Goal: Task Accomplishment & Management: Complete application form

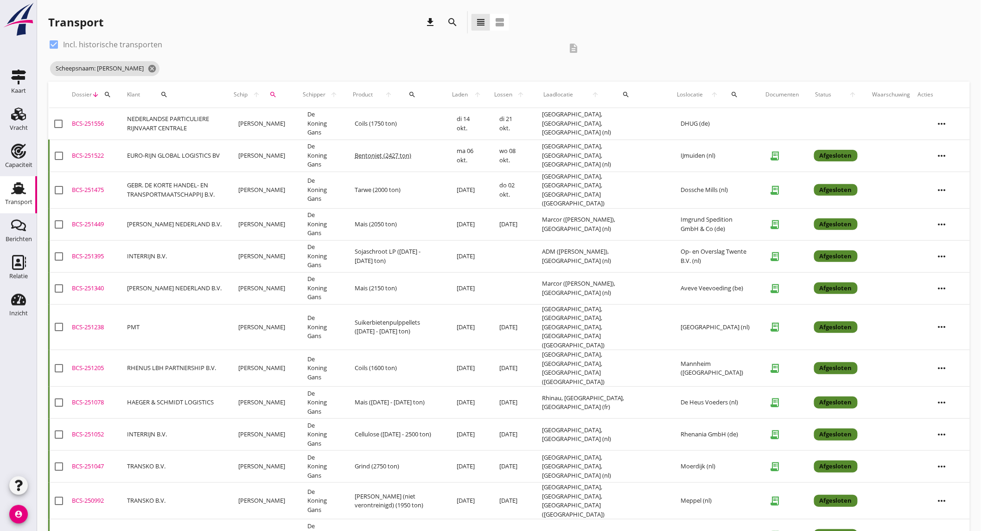
click at [25, 115] on use at bounding box center [18, 114] width 15 height 13
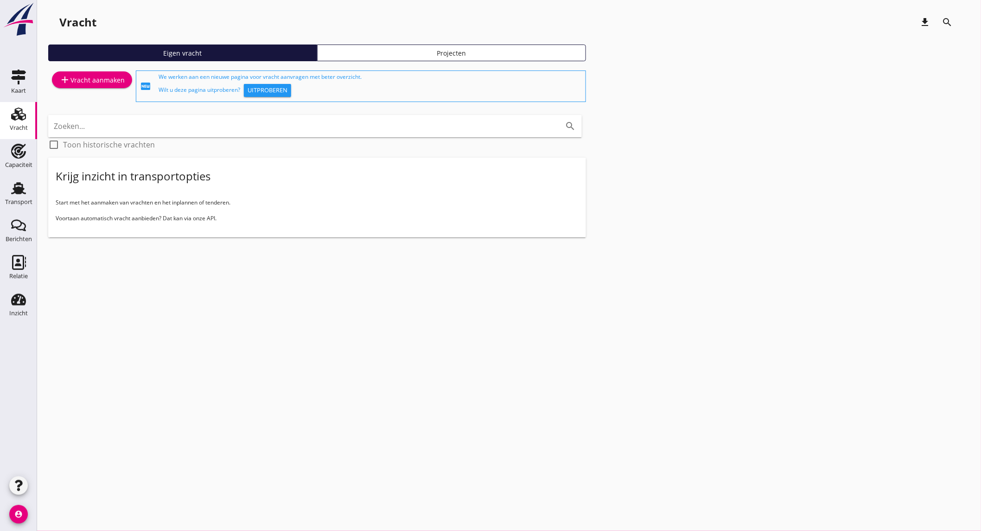
click at [122, 77] on div "add Vracht aanmaken" at bounding box center [91, 79] width 65 height 11
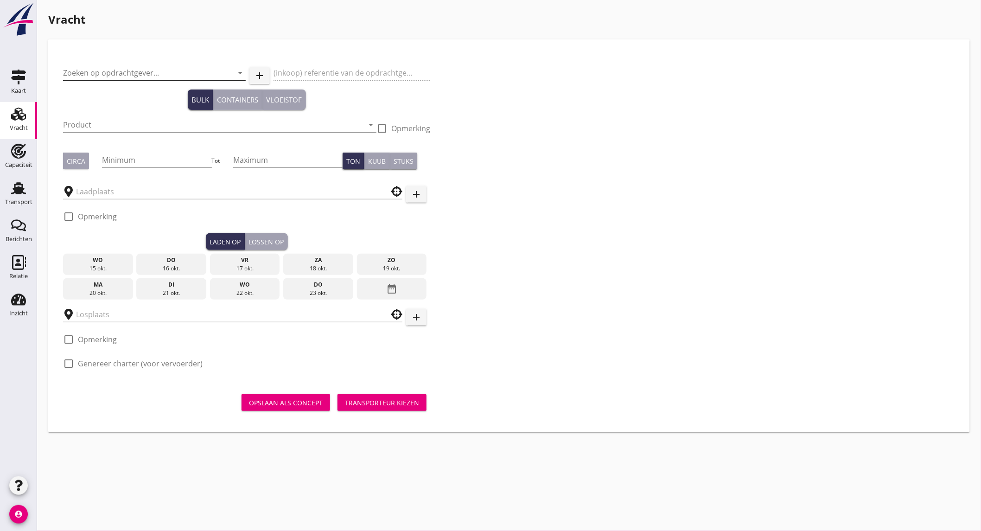
click at [156, 76] on input "Zoeken op opdrachtgever..." at bounding box center [141, 72] width 157 height 15
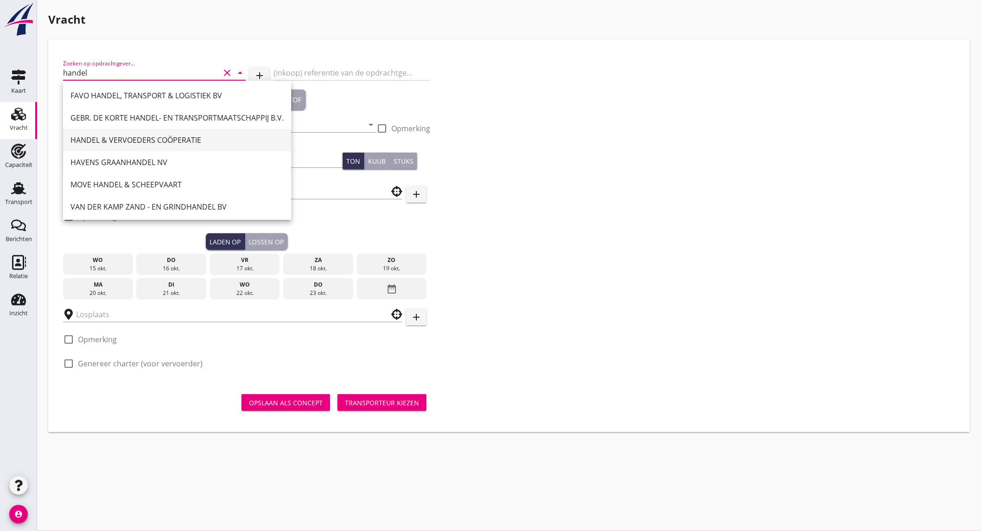
click at [195, 141] on div "HANDEL & VERVOEDERS COÖPERATIE" at bounding box center [176, 139] width 213 height 11
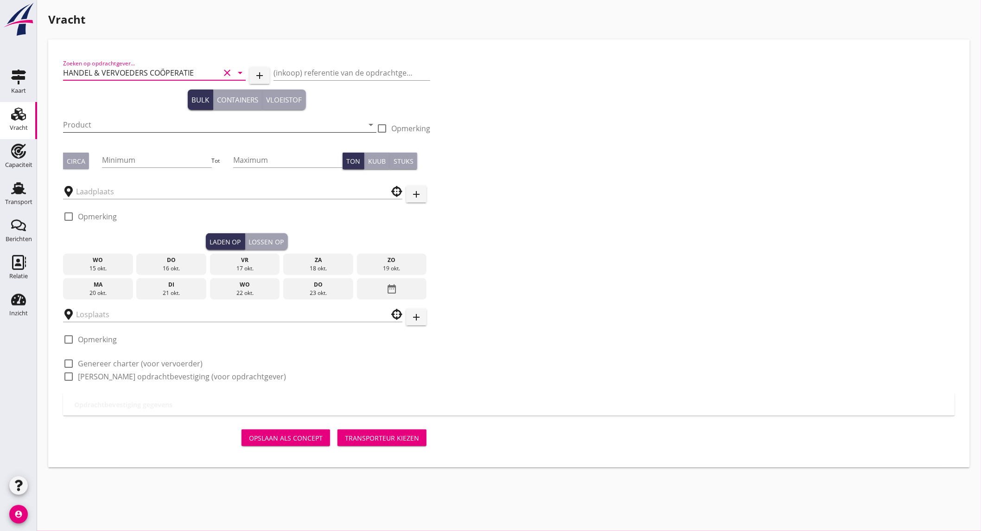
type input "HANDEL & VERVOEDERS COÖPERATIE"
click at [86, 122] on input "Product" at bounding box center [213, 124] width 300 height 15
click at [95, 125] on input "dynamax" at bounding box center [213, 124] width 300 height 15
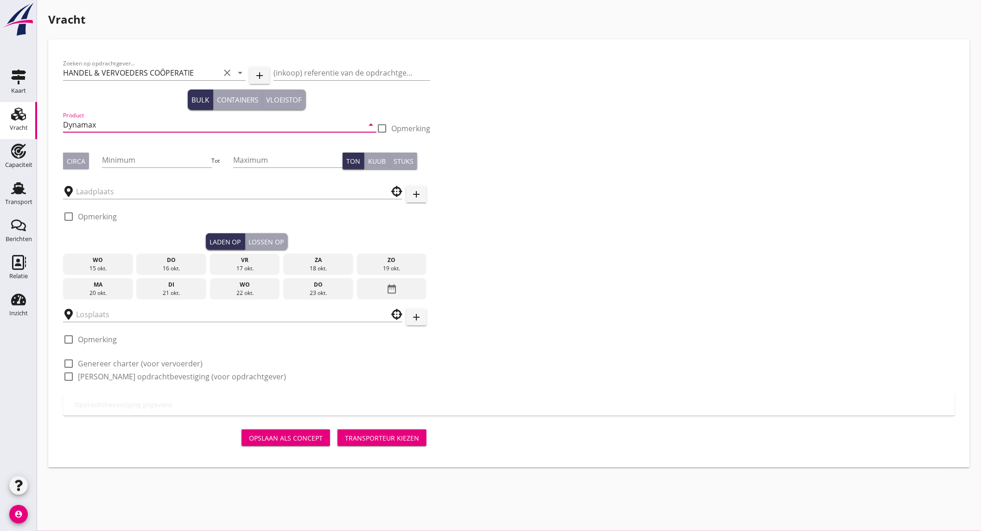
type input "Dynamax"
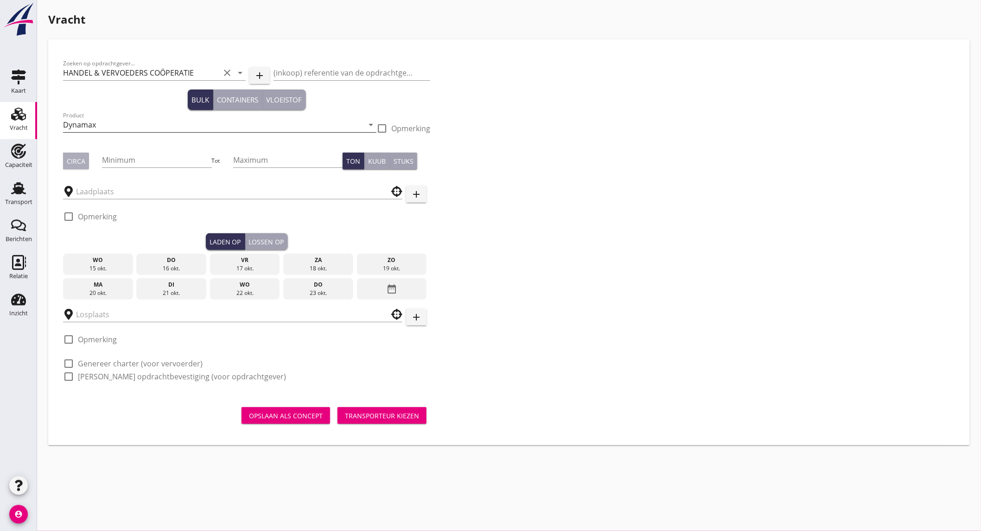
type button "circa"
click at [128, 159] on input "Minimum" at bounding box center [156, 159] width 109 height 15
type input "2000"
click at [78, 156] on div "Circa" at bounding box center [76, 161] width 19 height 10
click at [106, 190] on input "text" at bounding box center [226, 191] width 300 height 15
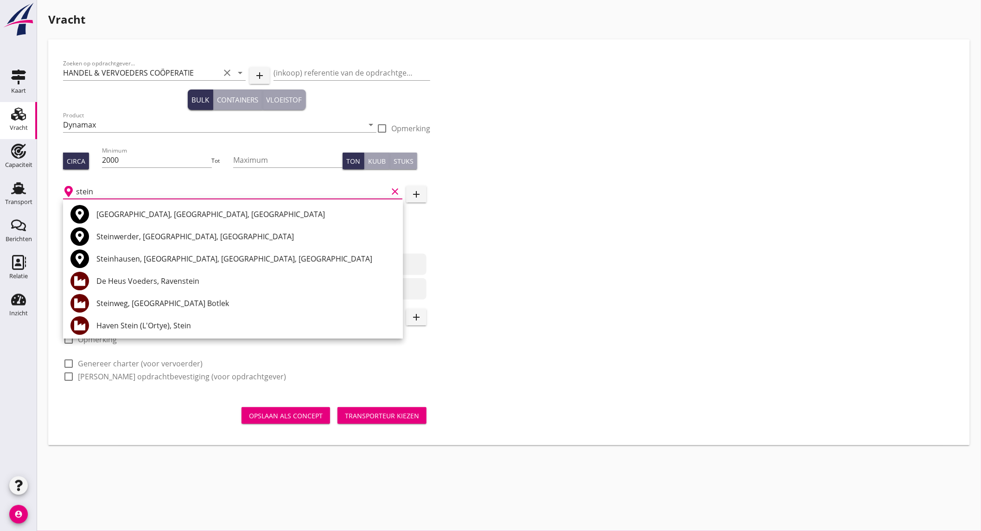
scroll to position [51, 0]
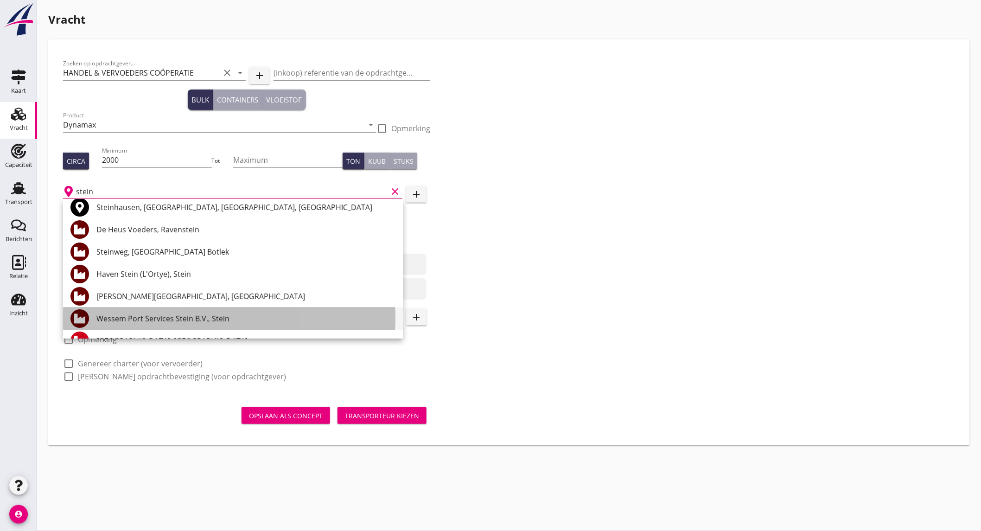
click at [205, 317] on div "Wessem Port Services Stein B.V., Stein" at bounding box center [245, 318] width 299 height 11
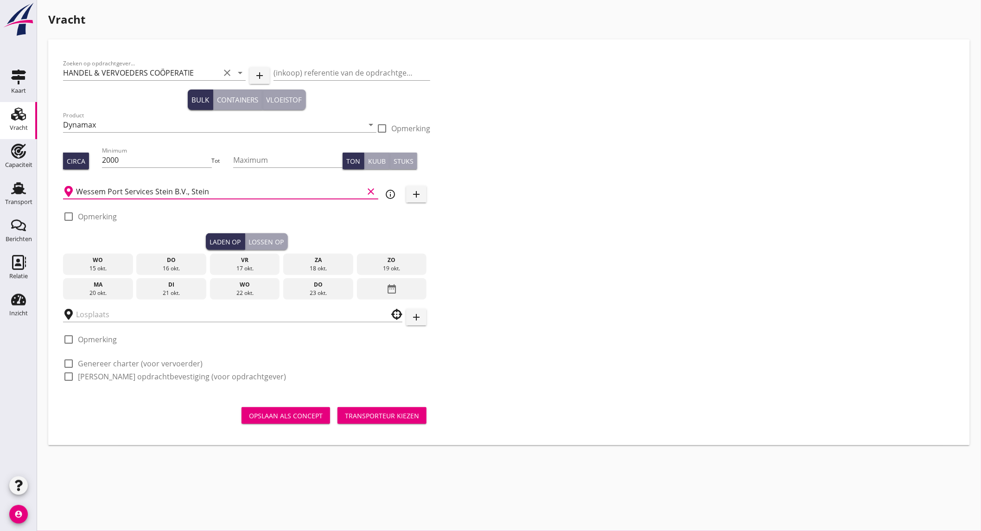
type input "Wessem Port Services Stein B.V., Stein"
click at [257, 264] on div "17 okt." at bounding box center [244, 268] width 65 height 8
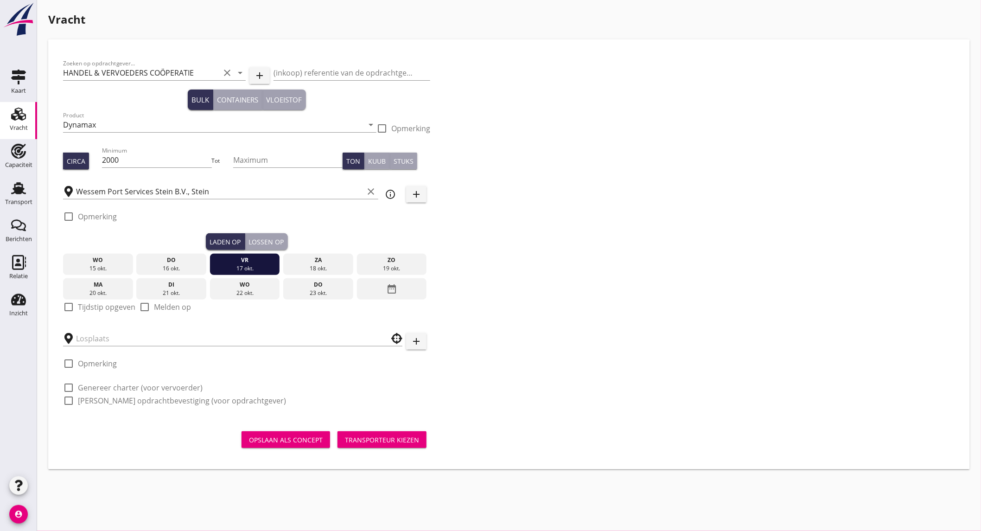
click at [110, 306] on label "Tijdstip opgeven" at bounding box center [106, 306] width 57 height 9
checkbox input "true"
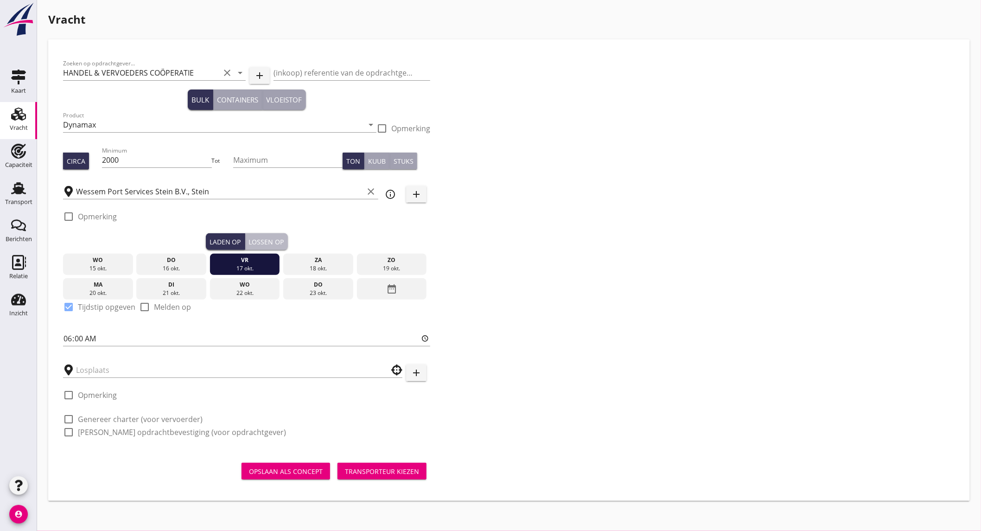
click at [274, 239] on div "Lossen op" at bounding box center [266, 242] width 35 height 10
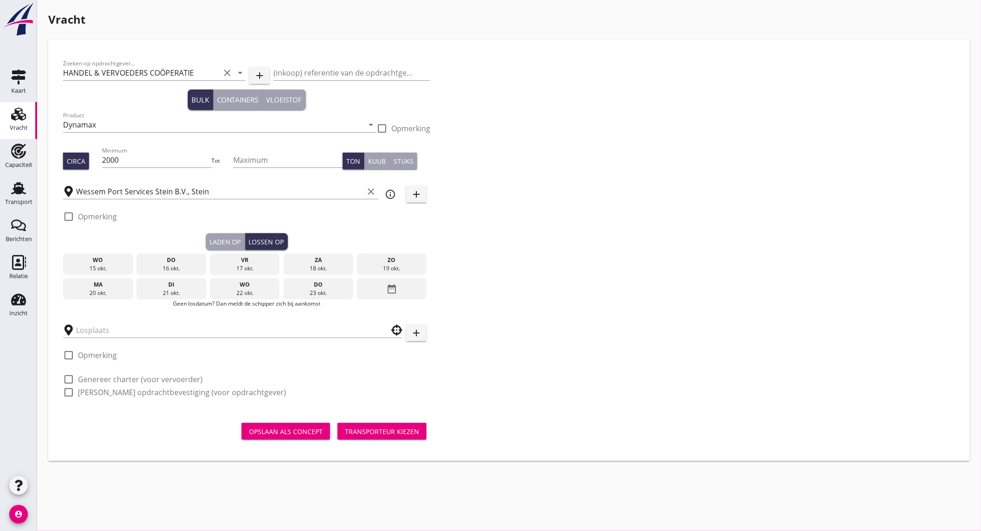
click at [187, 289] on div "21 okt." at bounding box center [171, 293] width 65 height 8
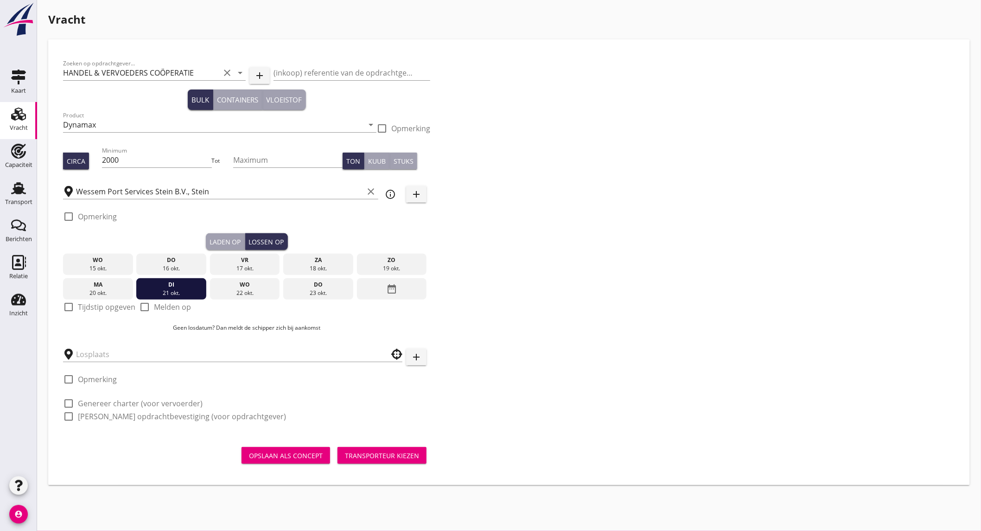
click at [102, 310] on label "Tijdstip opgeven" at bounding box center [106, 306] width 57 height 9
checkbox input "true"
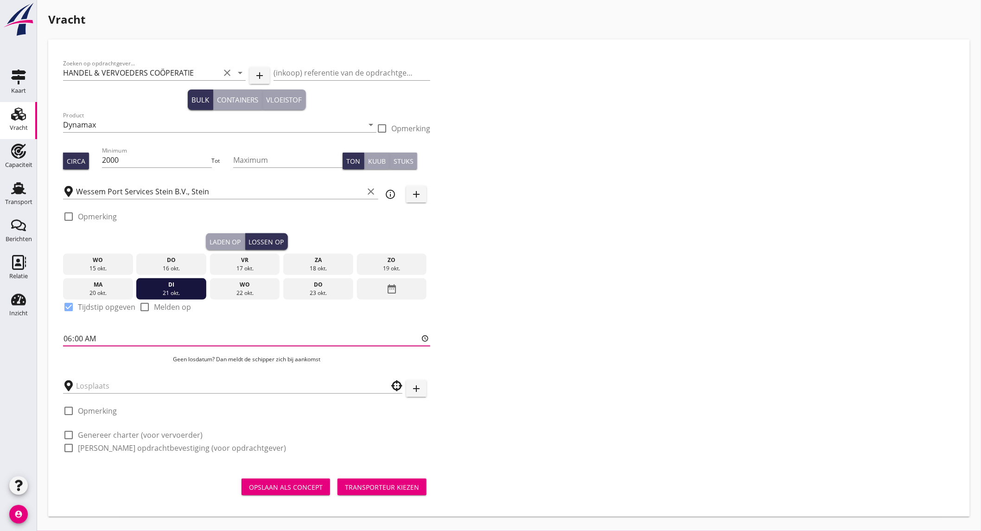
click at [84, 336] on input "06:00" at bounding box center [246, 338] width 367 height 15
type input "14:00"
click at [99, 386] on input "text" at bounding box center [226, 385] width 300 height 15
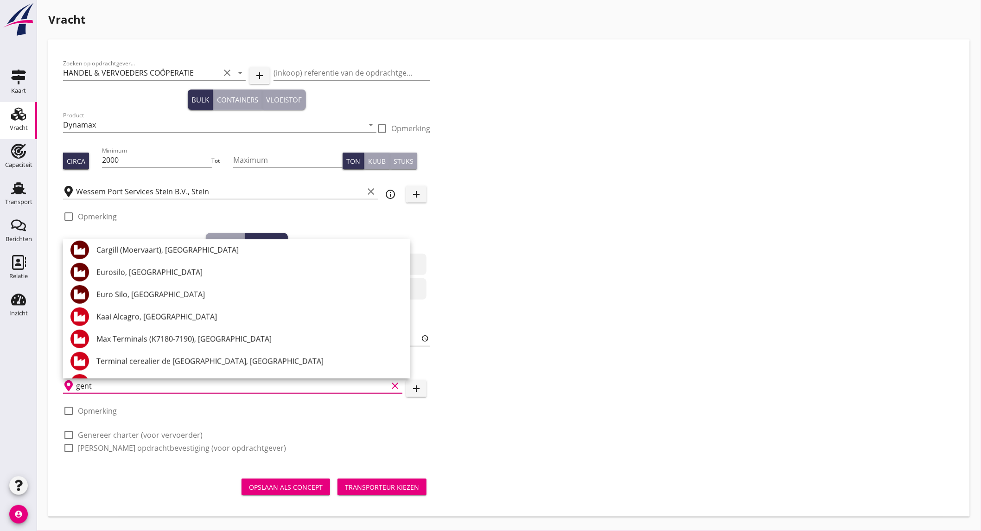
scroll to position [0, 0]
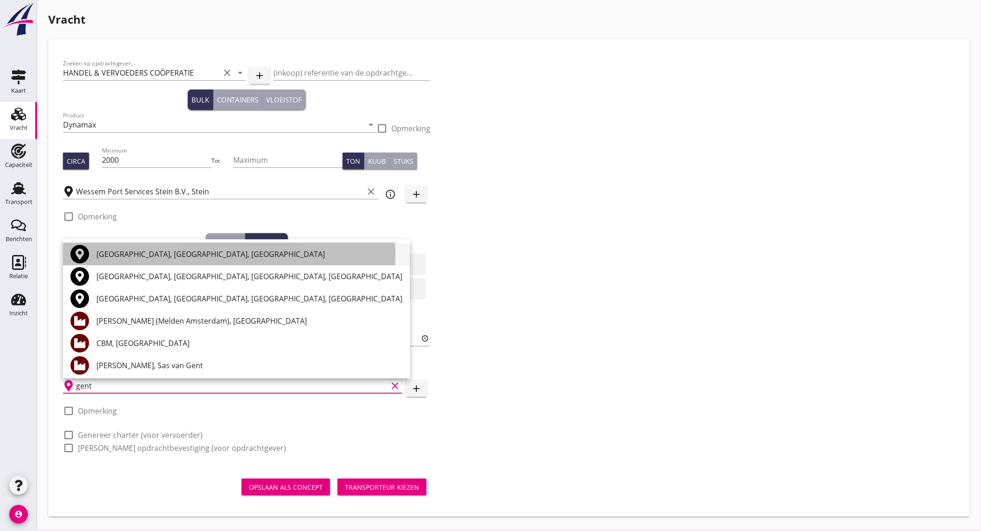
click at [131, 255] on div "[GEOGRAPHIC_DATA], [GEOGRAPHIC_DATA], [GEOGRAPHIC_DATA]" at bounding box center [249, 253] width 306 height 11
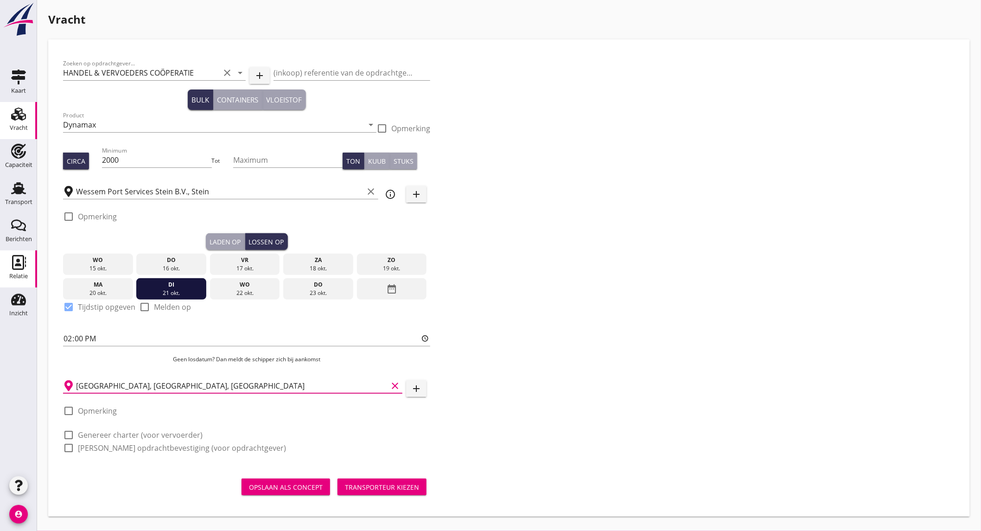
type input "[GEOGRAPHIC_DATA], [GEOGRAPHIC_DATA], [GEOGRAPHIC_DATA]"
click at [101, 413] on label "Opmerking" at bounding box center [97, 410] width 39 height 9
checkbox input "true"
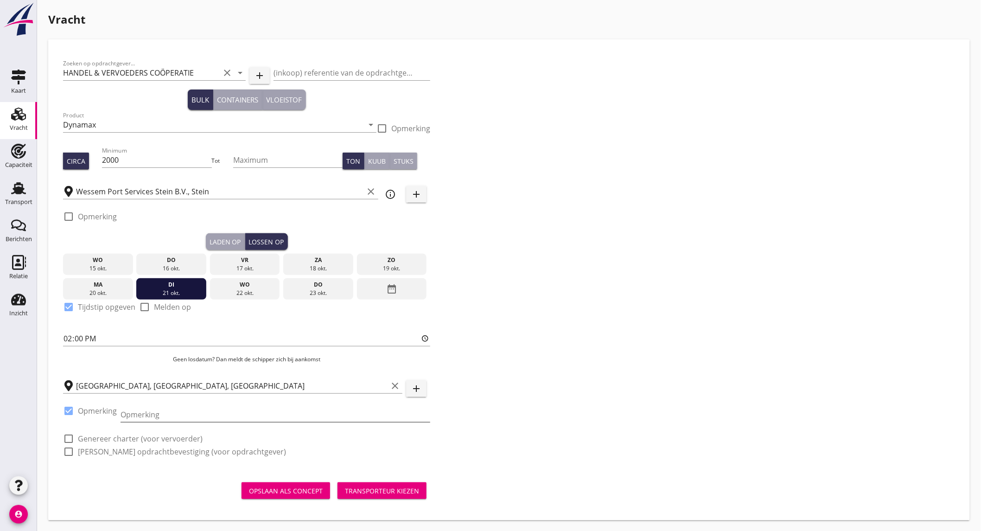
click at [141, 418] on input "Opmerking" at bounding box center [276, 414] width 310 height 15
paste input "[PHONE_NUMBER]"
type input "[PHONE_NUMBER] europe terminals [GEOGRAPHIC_DATA]"
click at [393, 194] on icon "info_outline" at bounding box center [390, 194] width 11 height 11
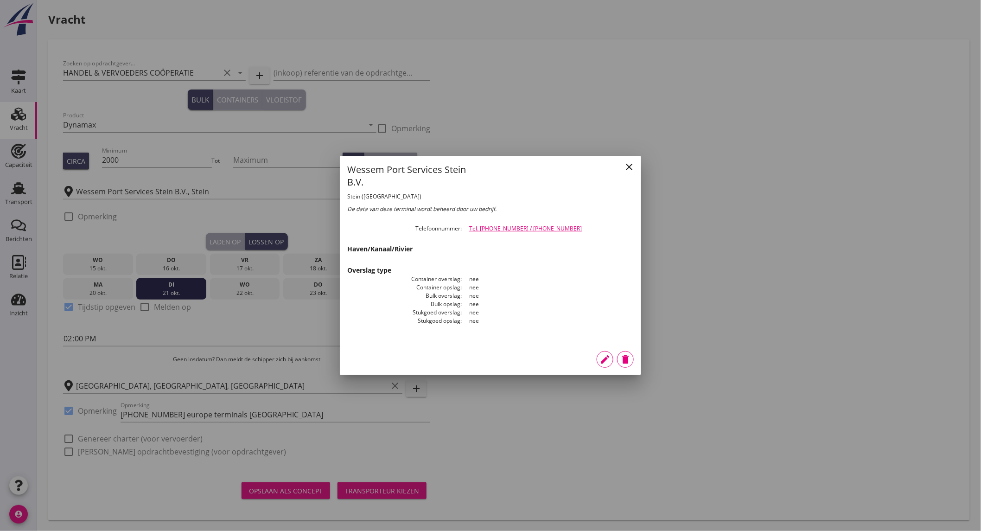
click at [631, 165] on icon "close" at bounding box center [628, 166] width 11 height 11
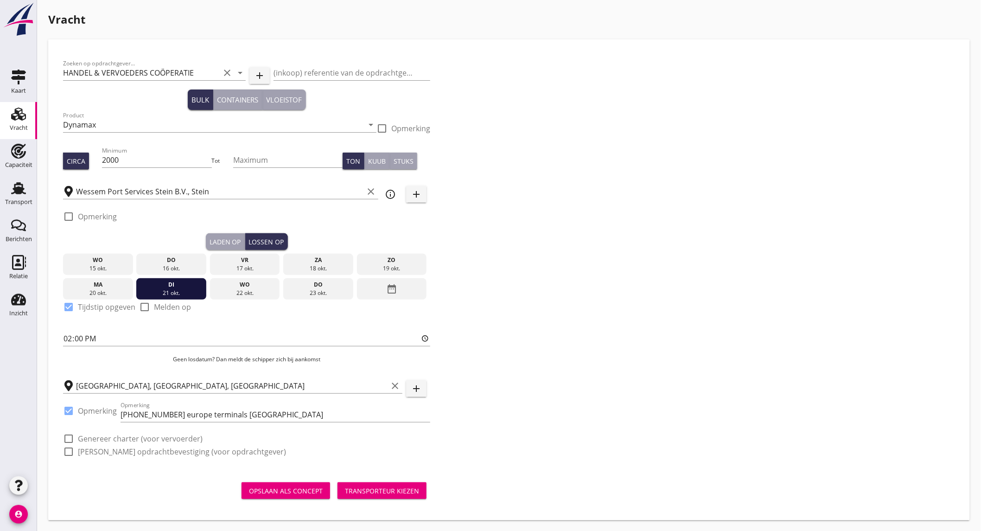
click at [111, 434] on label "Genereer charter (voor vervoerder)" at bounding box center [140, 438] width 125 height 9
checkbox input "true"
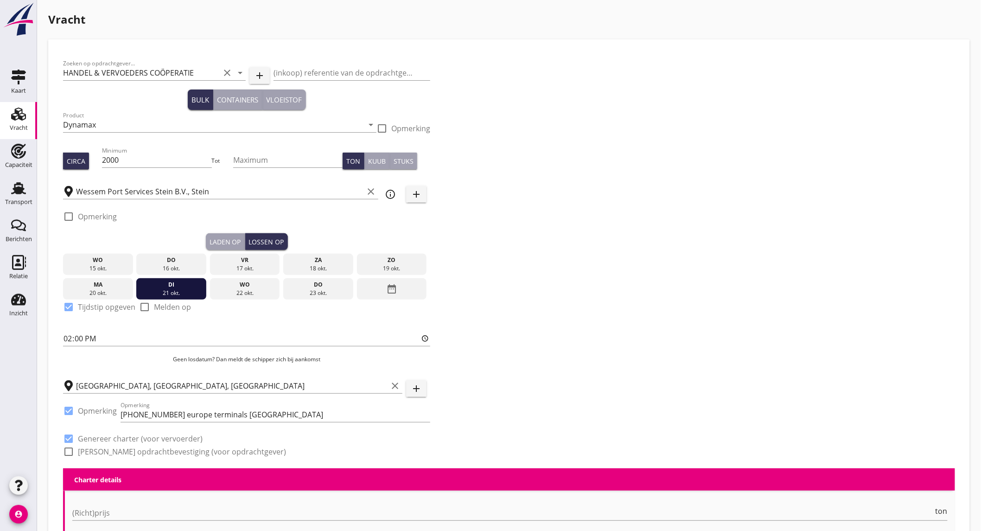
click at [103, 451] on label "[PERSON_NAME] opdrachtbevestiging (voor opdrachtgever)" at bounding box center [182, 451] width 208 height 9
checkbox input "true"
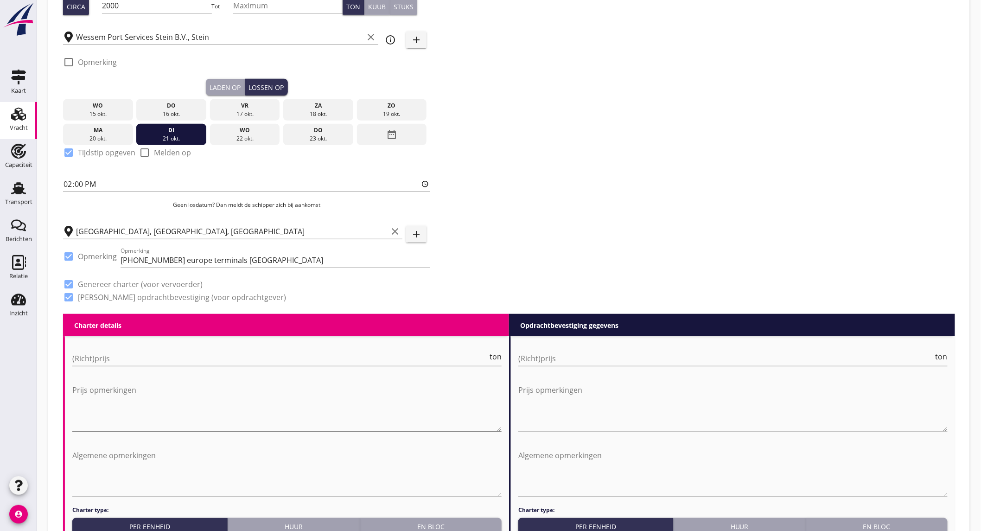
scroll to position [257, 0]
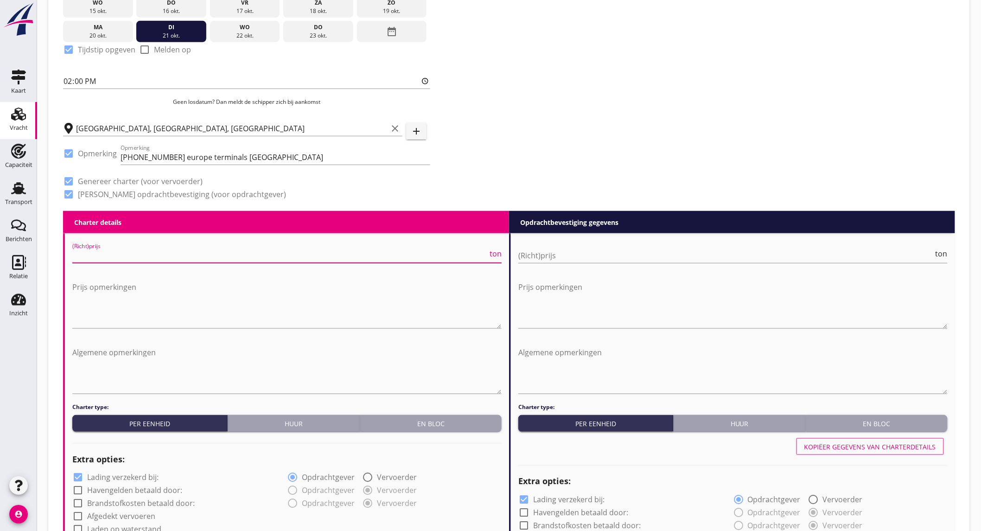
click at [136, 257] on input "(Richt)prijs" at bounding box center [279, 255] width 415 height 15
type input "5"
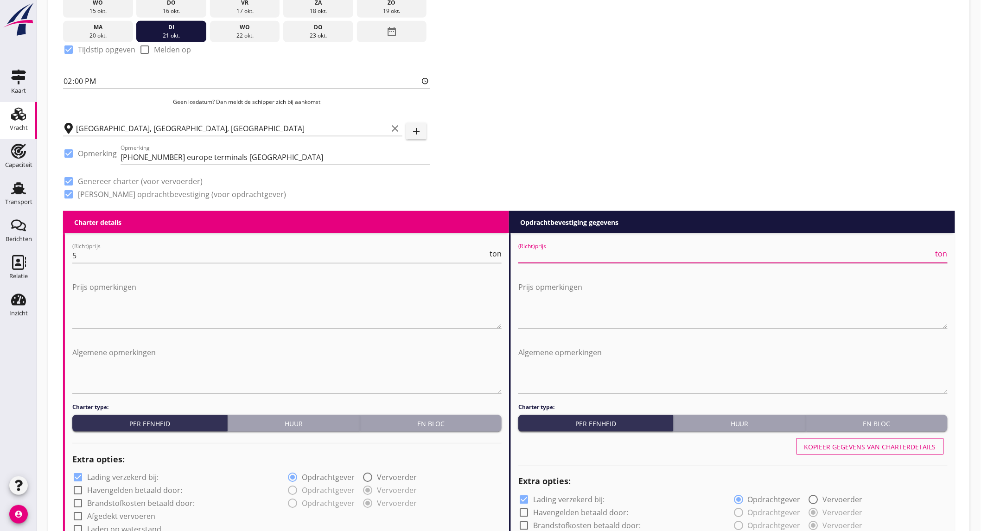
click at [729, 252] on input "(Richt)prijs" at bounding box center [725, 255] width 415 height 15
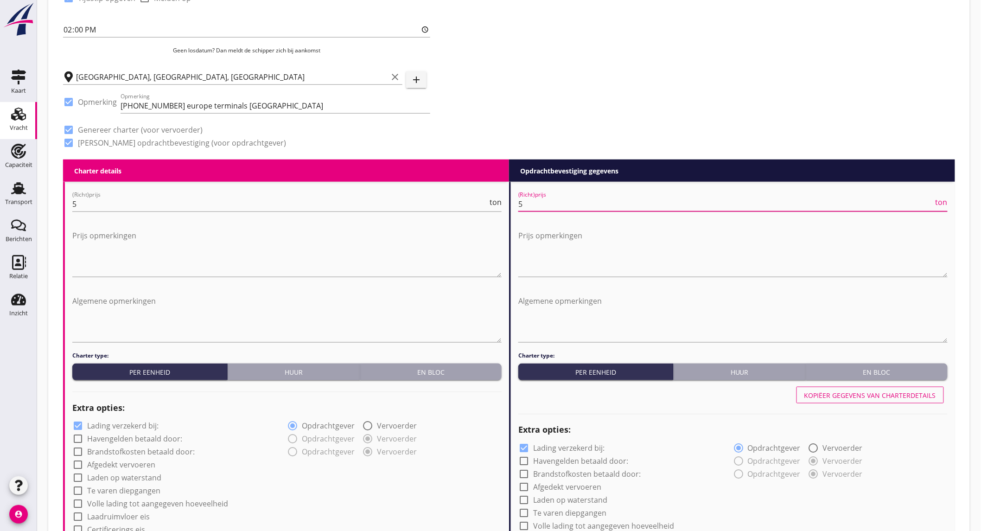
type input "5"
click at [138, 425] on label "Lading verzekerd bij:" at bounding box center [122, 425] width 71 height 9
checkbox input "false"
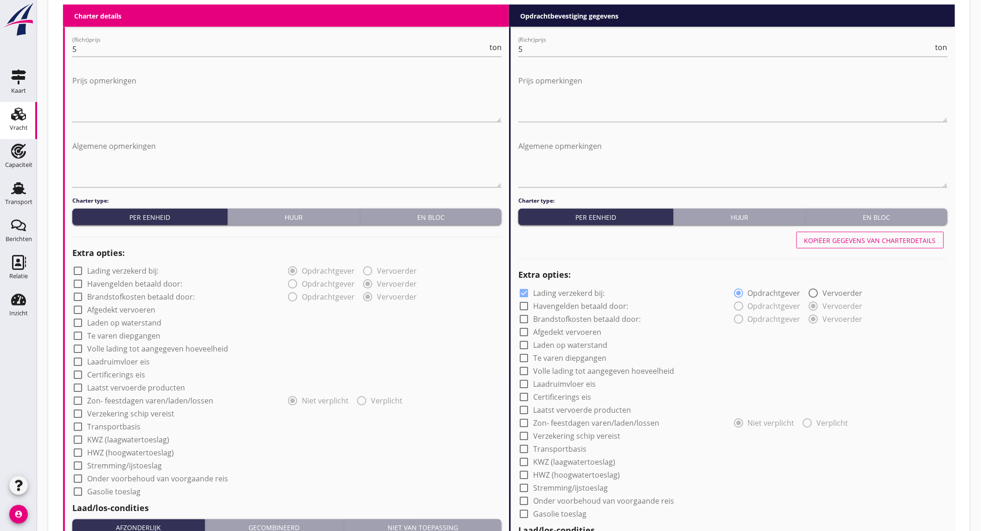
scroll to position [515, 0]
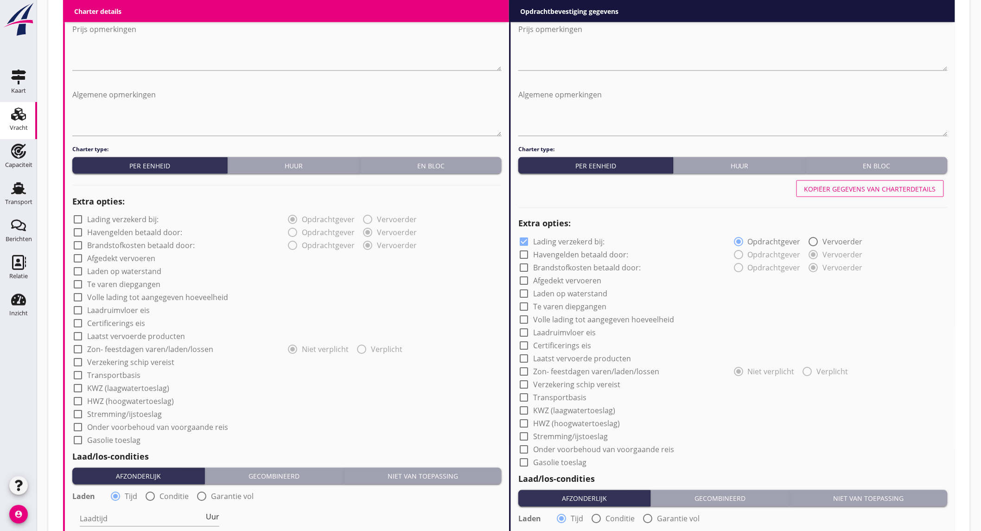
click at [141, 427] on label "Onder voorbehoud van voorgaande reis" at bounding box center [157, 427] width 141 height 9
checkbox input "true"
click at [133, 260] on label "Afgedekt vervoeren" at bounding box center [121, 258] width 68 height 9
checkbox input "true"
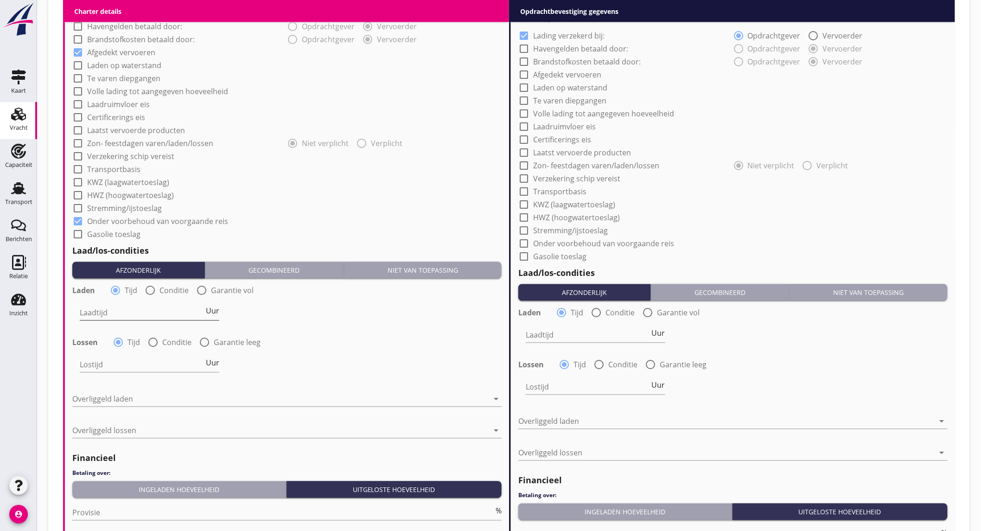
click at [146, 316] on input "Laadtijd" at bounding box center [142, 312] width 124 height 15
type input "36"
click at [127, 357] on input "Lostijd" at bounding box center [142, 364] width 124 height 15
type input "36"
click at [108, 399] on div at bounding box center [280, 399] width 416 height 15
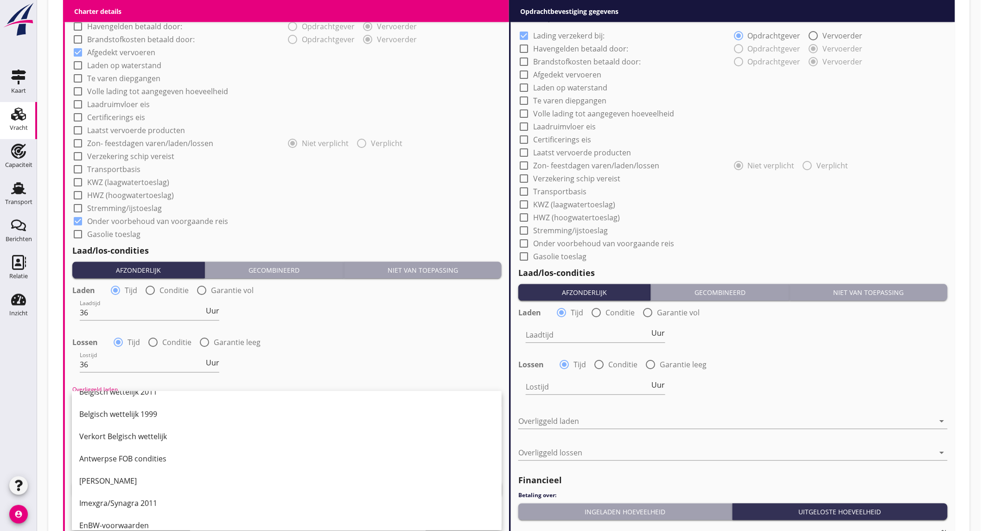
scroll to position [154, 0]
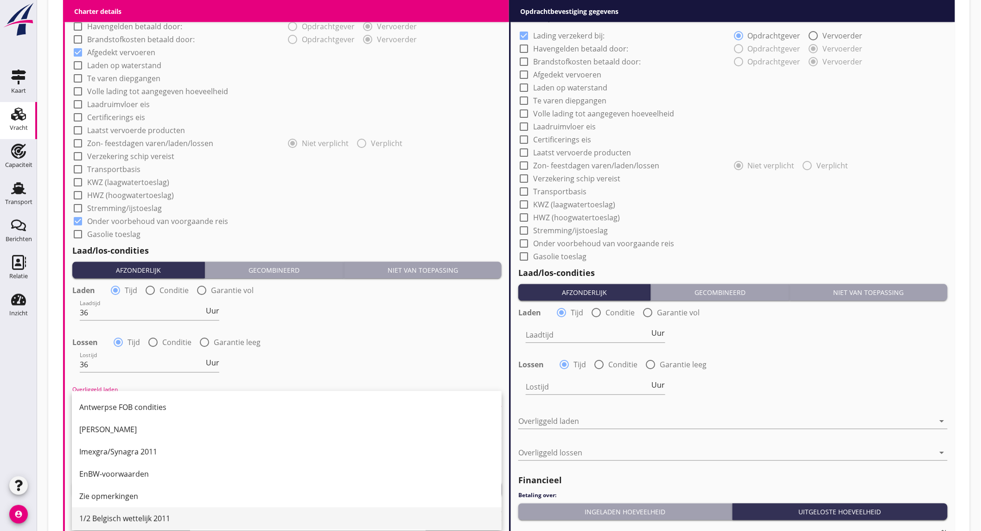
click at [141, 513] on div "1/2 Belgisch wettelijk 2011" at bounding box center [286, 518] width 415 height 11
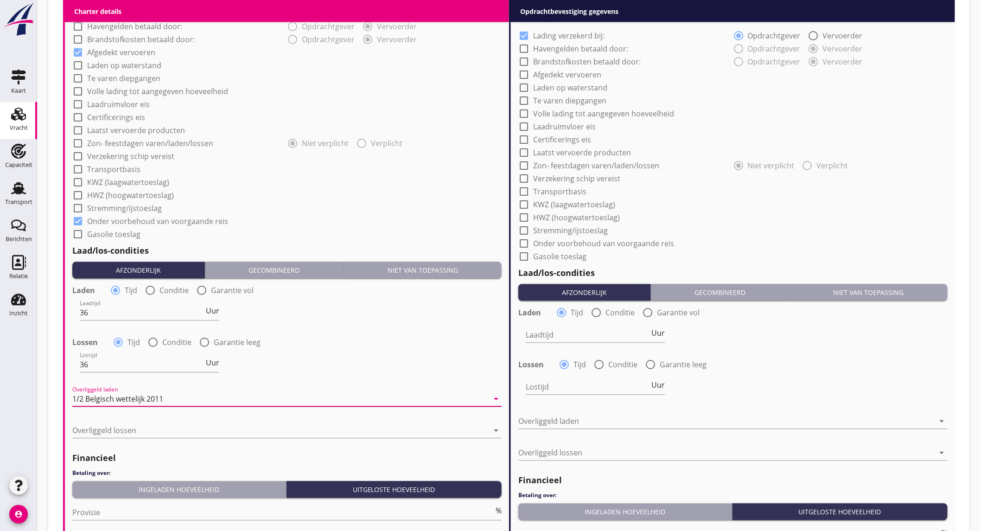
click at [150, 397] on div "1/2 Belgisch wettelijk 2011" at bounding box center [117, 399] width 91 height 8
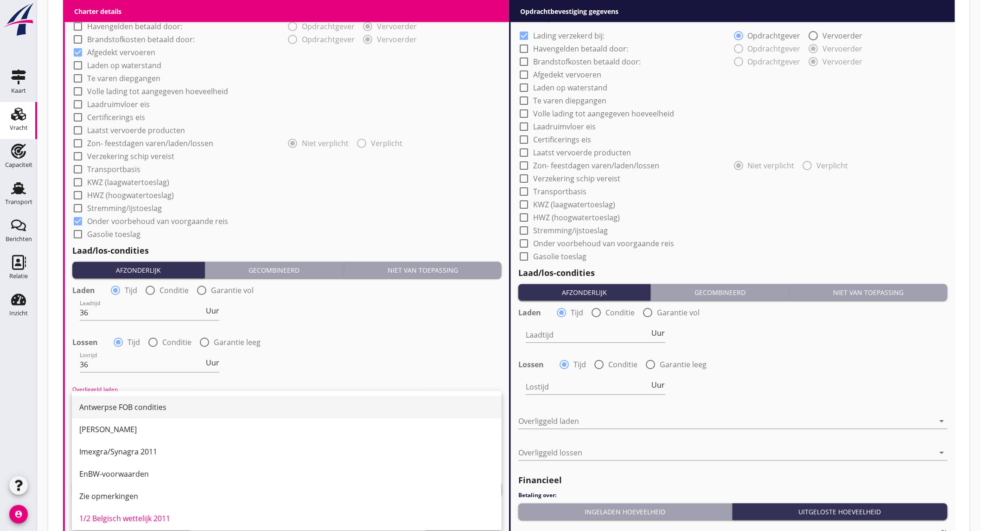
click at [152, 405] on div "Antwerpse FOB condities" at bounding box center [286, 407] width 415 height 11
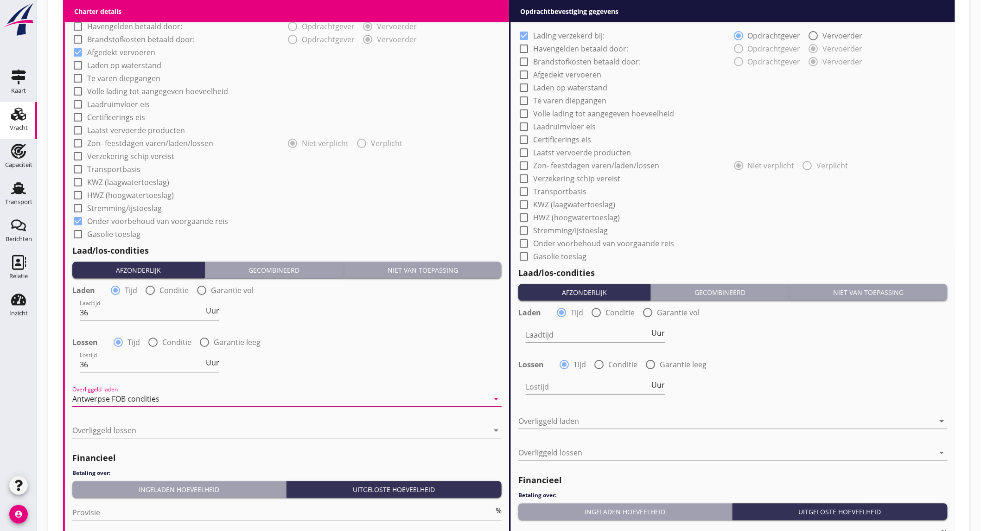
click at [151, 402] on div "Antwerpse FOB condities" at bounding box center [280, 399] width 416 height 15
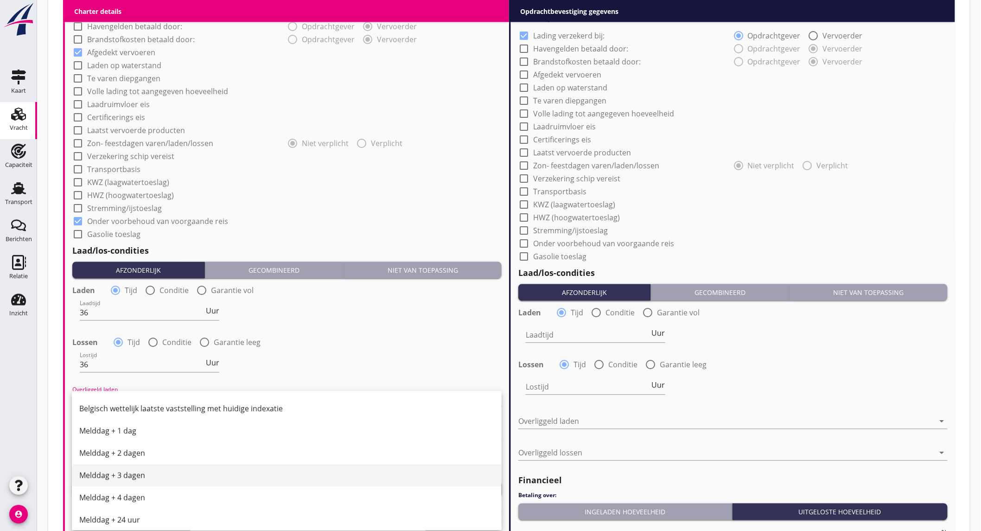
scroll to position [0, 0]
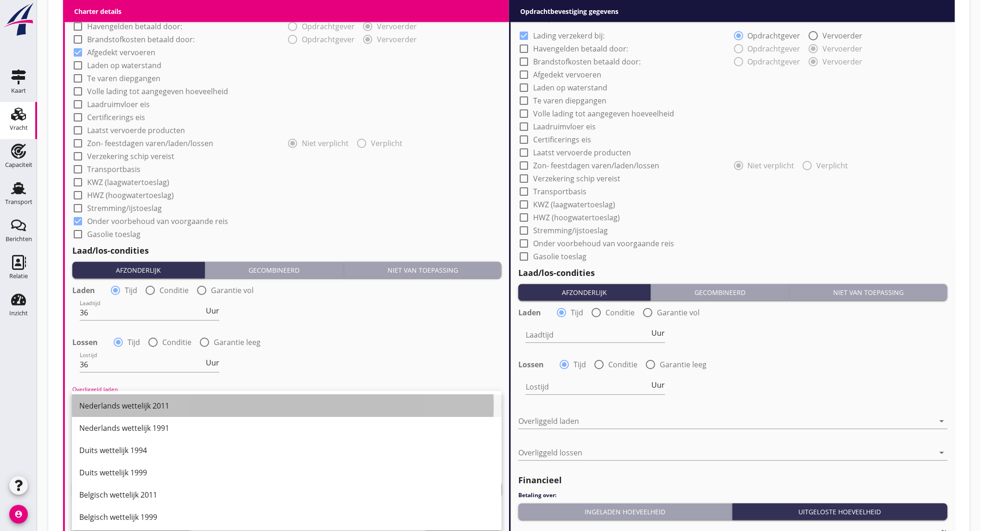
click at [144, 406] on div "Nederlands wettelijk 2011" at bounding box center [286, 405] width 415 height 11
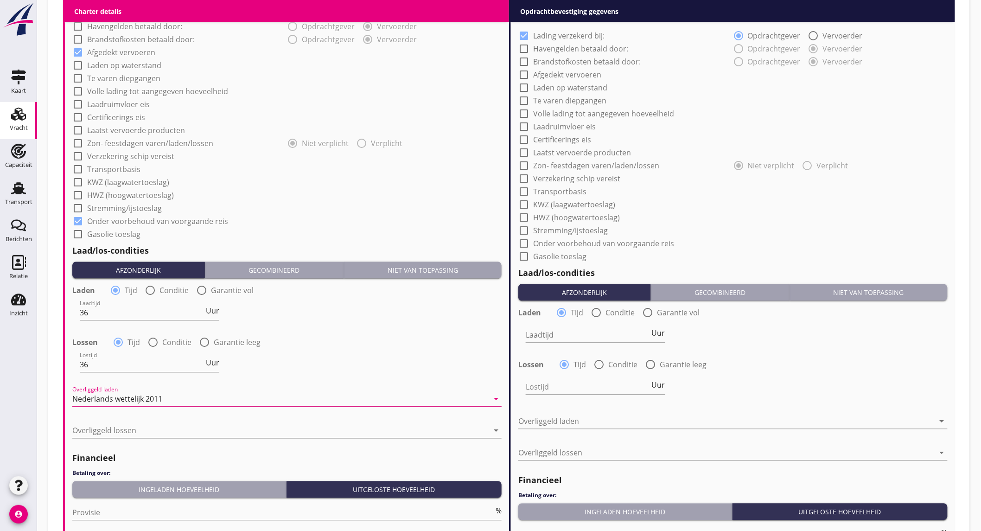
click at [136, 425] on div at bounding box center [280, 430] width 416 height 15
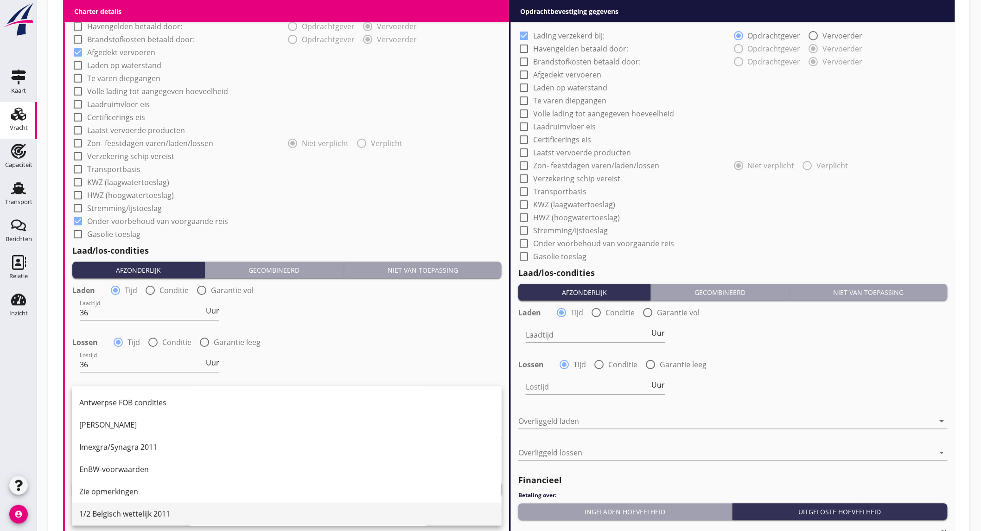
scroll to position [206, 0]
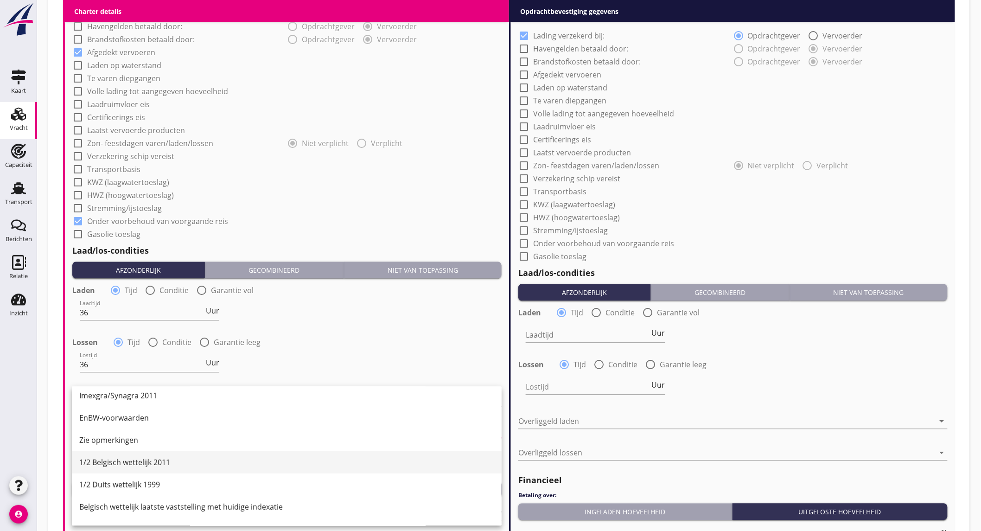
click at [147, 460] on div "1/2 Belgisch wettelijk 2011" at bounding box center [286, 462] width 415 height 11
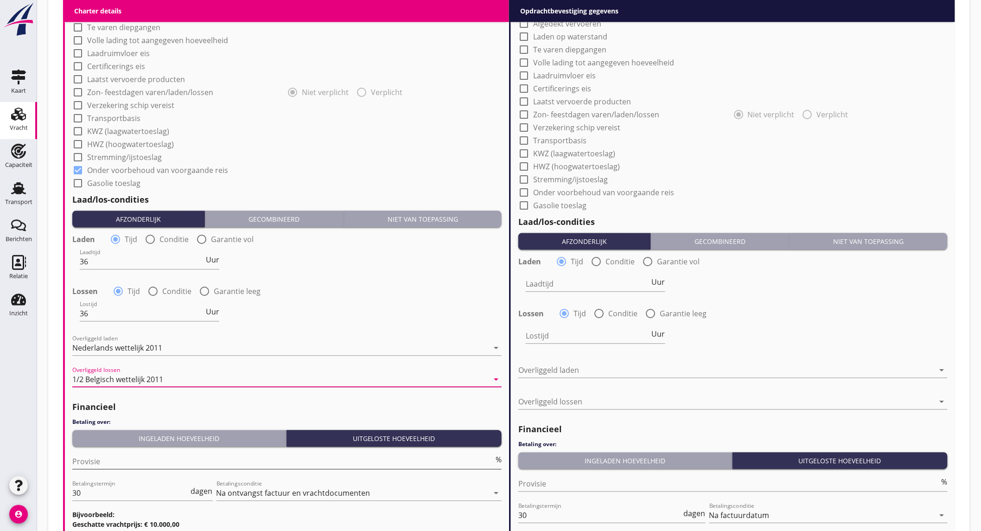
scroll to position [824, 0]
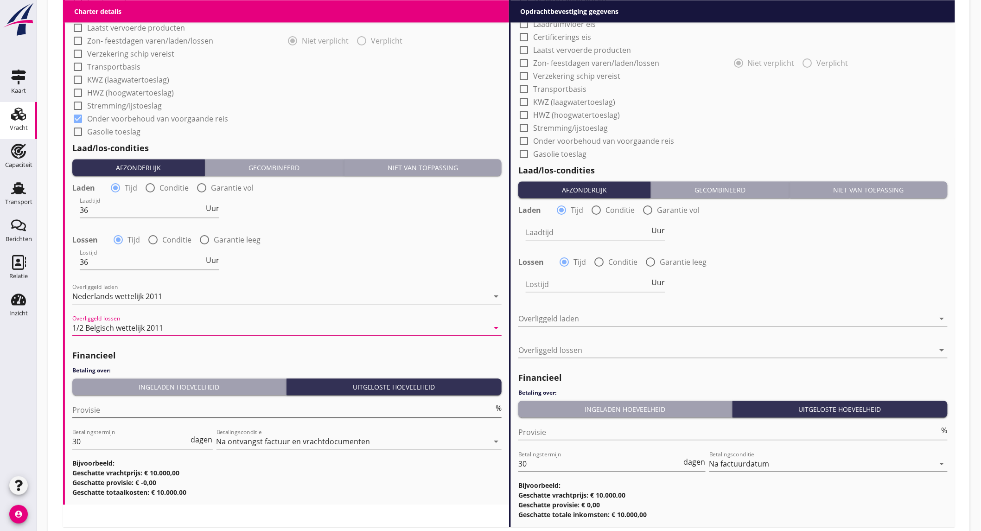
click at [143, 411] on input "Provisie" at bounding box center [282, 409] width 421 height 15
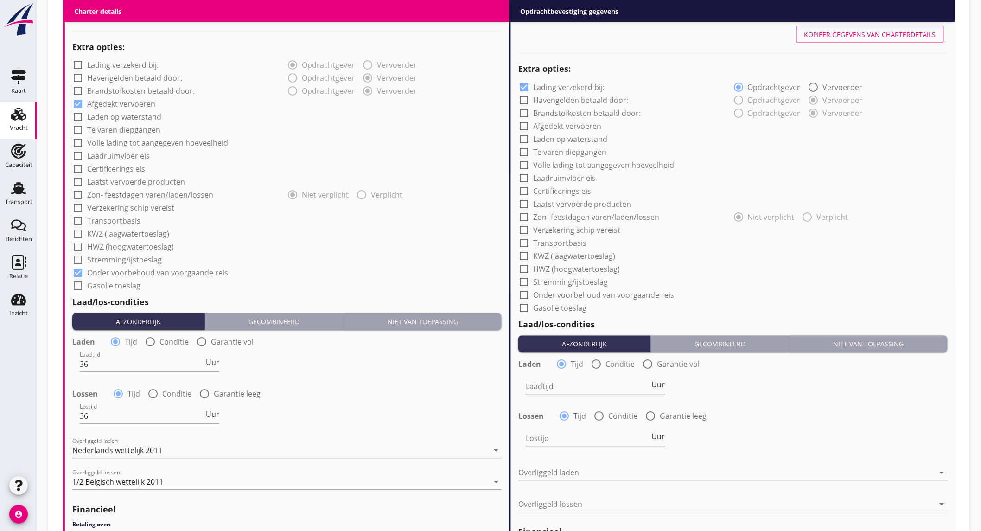
scroll to position [566, 0]
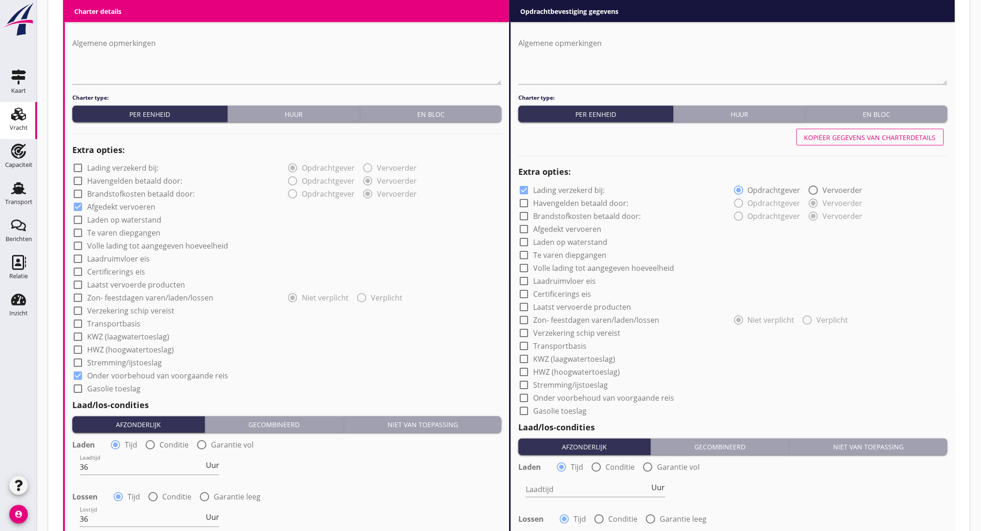
type input "5"
drag, startPoint x: 879, startPoint y: 137, endPoint x: 337, endPoint y: 186, distance: 544.5
click at [879, 137] on div "Kopiëer gegevens van charterdetails" at bounding box center [870, 138] width 132 height 10
checkbox input "false"
checkbox input "true"
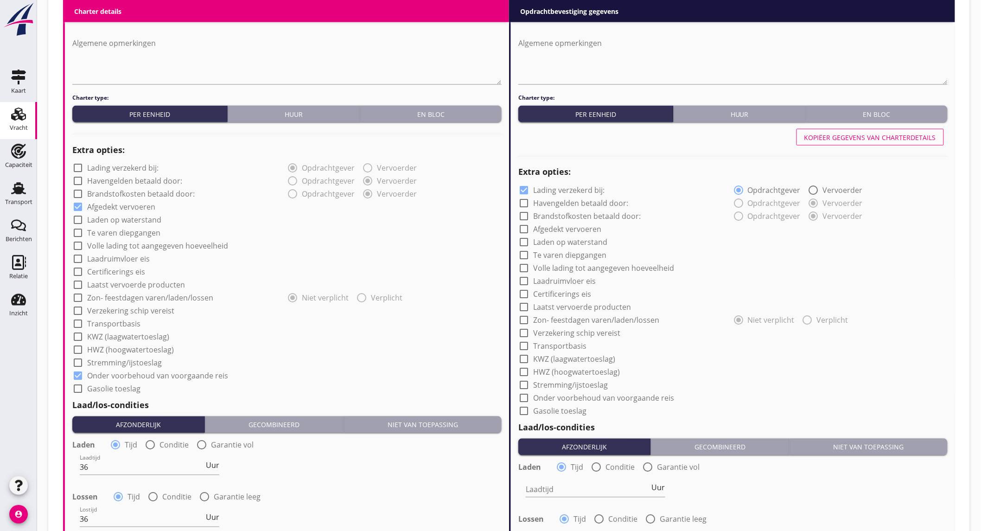
checkbox input "true"
type input "36"
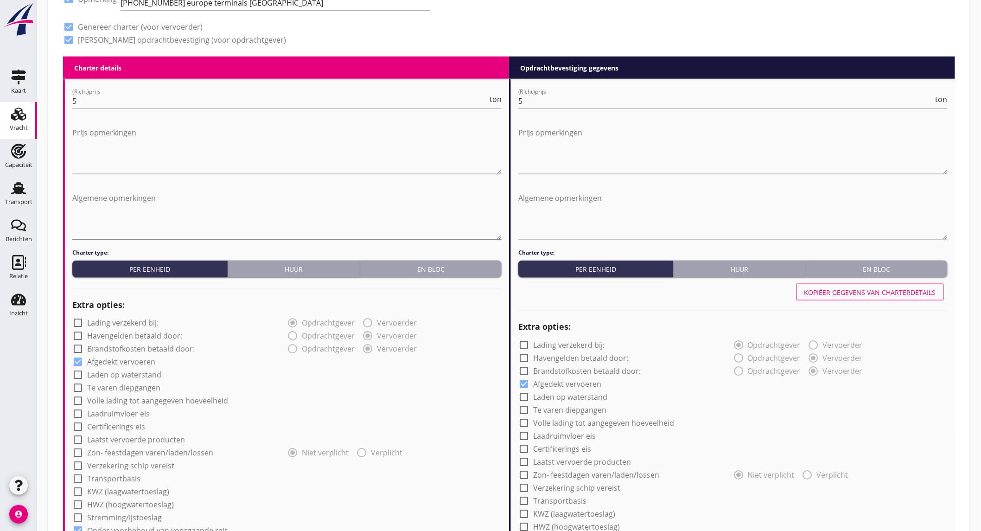
click at [112, 203] on textarea "Algemene opmerkingen" at bounding box center [286, 214] width 429 height 49
paste textarea "Eventueel boord/boord lossen in een coaster. Wilt u het cognossement en losverk…"
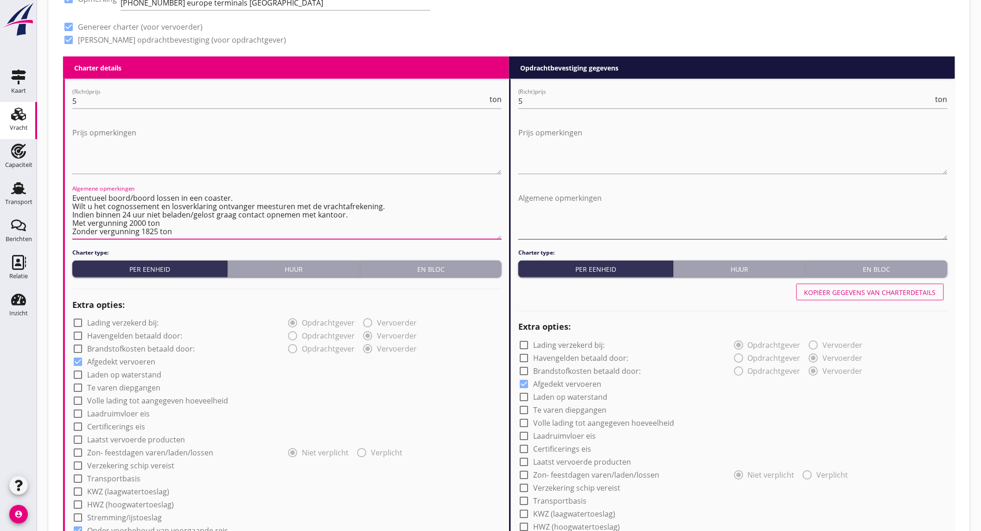
type textarea "Eventueel boord/boord lossen in een coaster. Wilt u het cognossement en losverk…"
click at [554, 205] on textarea "Algemene opmerkingen" at bounding box center [732, 214] width 429 height 49
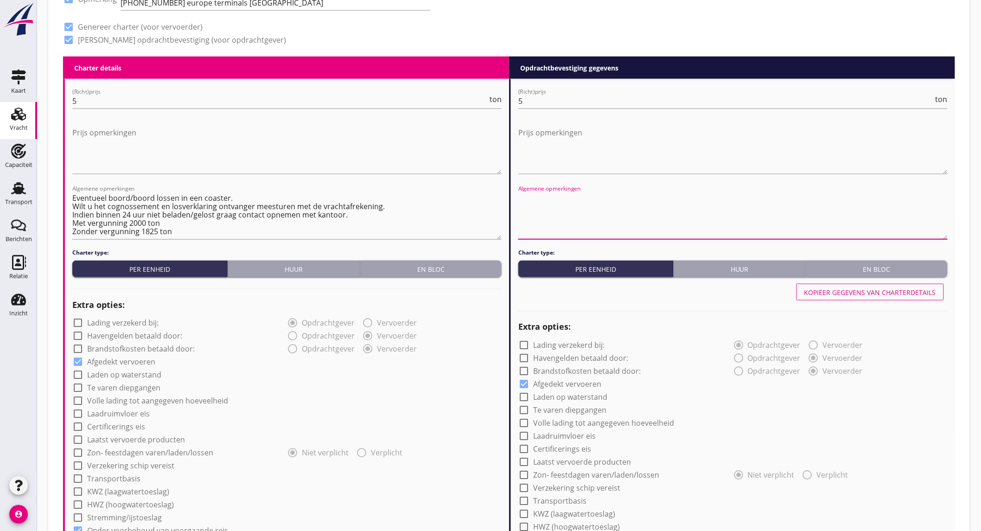
paste textarea "Eventueel boord/boord lossen in een coaster. Wilt u het cognossement en losverk…"
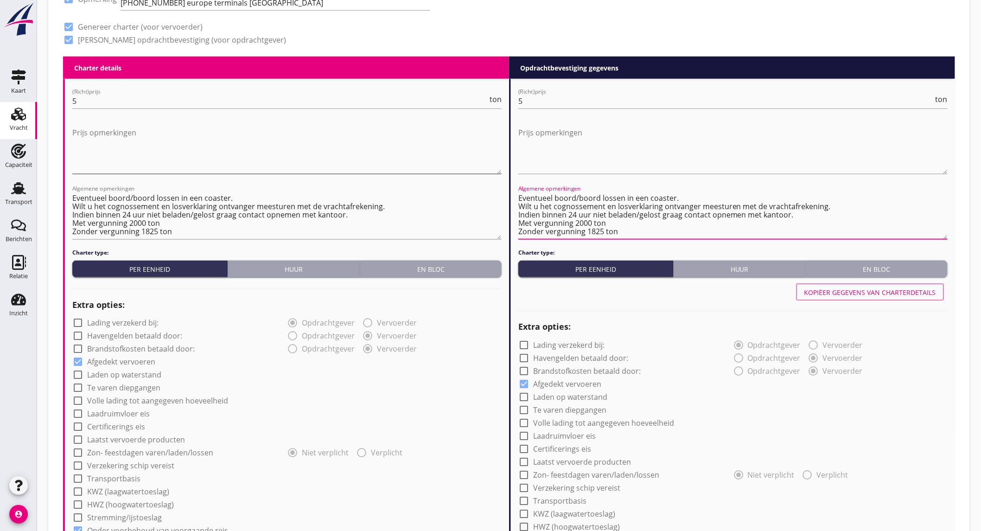
type textarea "Eventueel boord/boord lossen in een coaster. Wilt u het cognossement en losverk…"
click at [365, 138] on textarea "Prijs opmerkingen" at bounding box center [286, 149] width 429 height 49
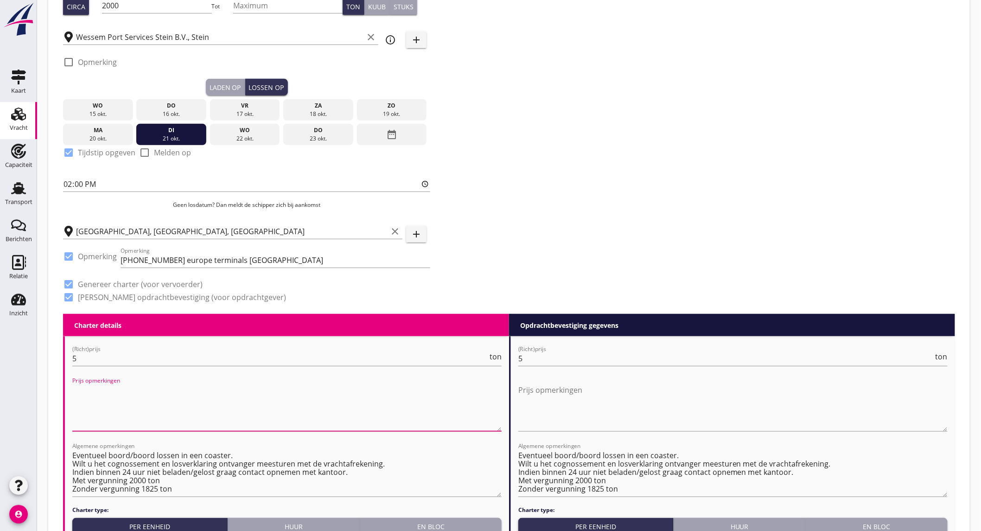
scroll to position [0, 0]
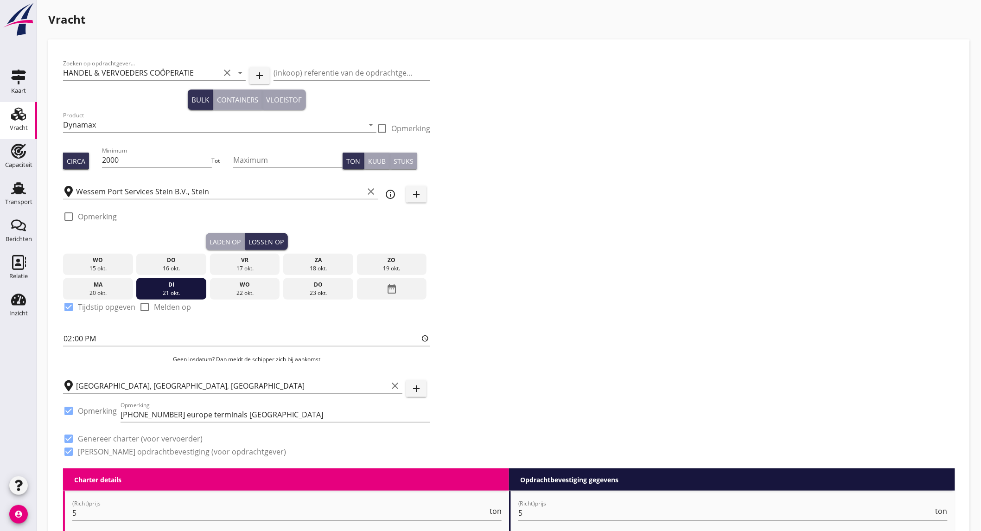
click at [224, 240] on div "Laden op" at bounding box center [226, 242] width 32 height 10
type input "06:00"
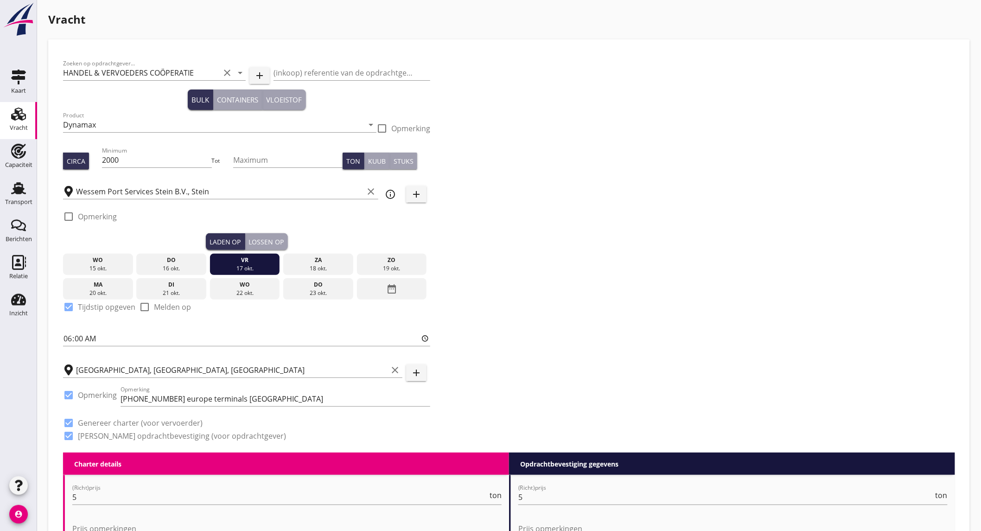
scroll to position [866, 0]
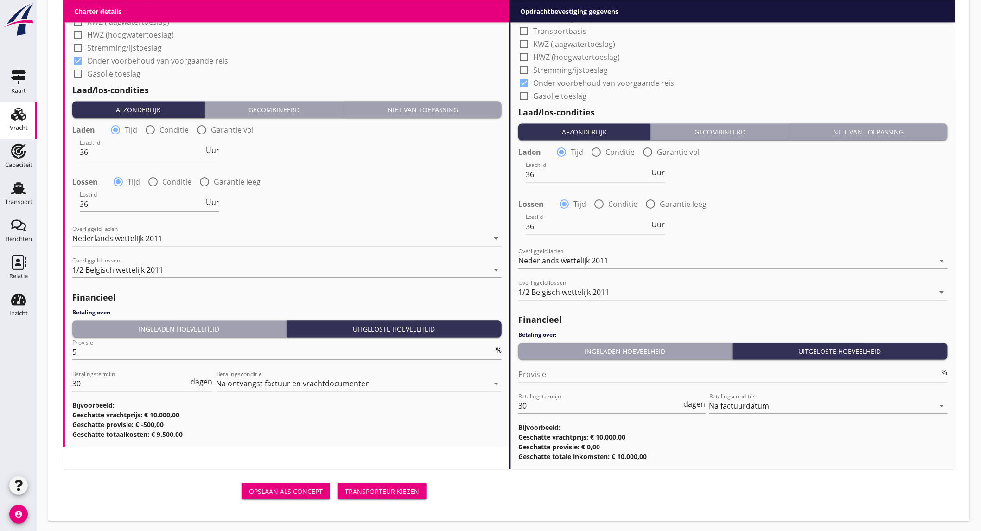
click at [396, 490] on div "Transporteur kiezen" at bounding box center [382, 491] width 74 height 10
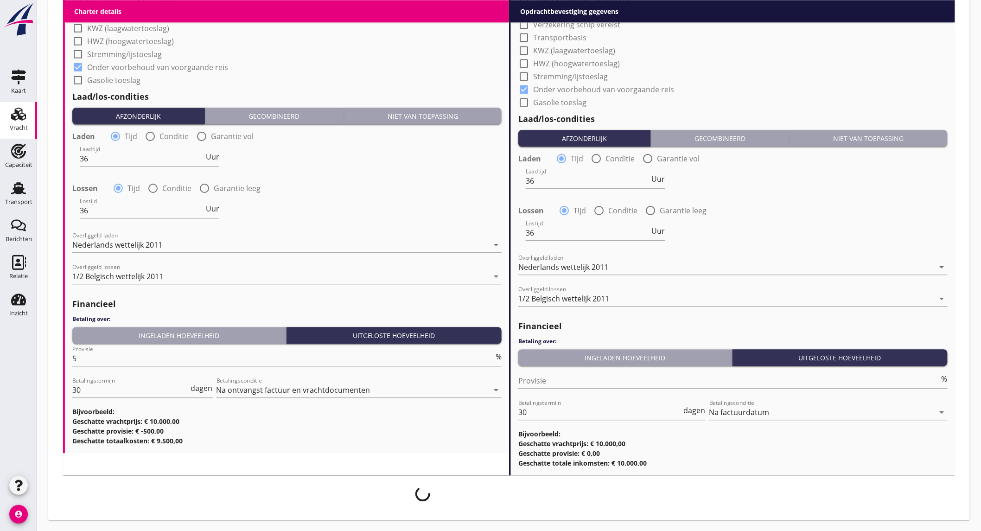
scroll to position [858, 0]
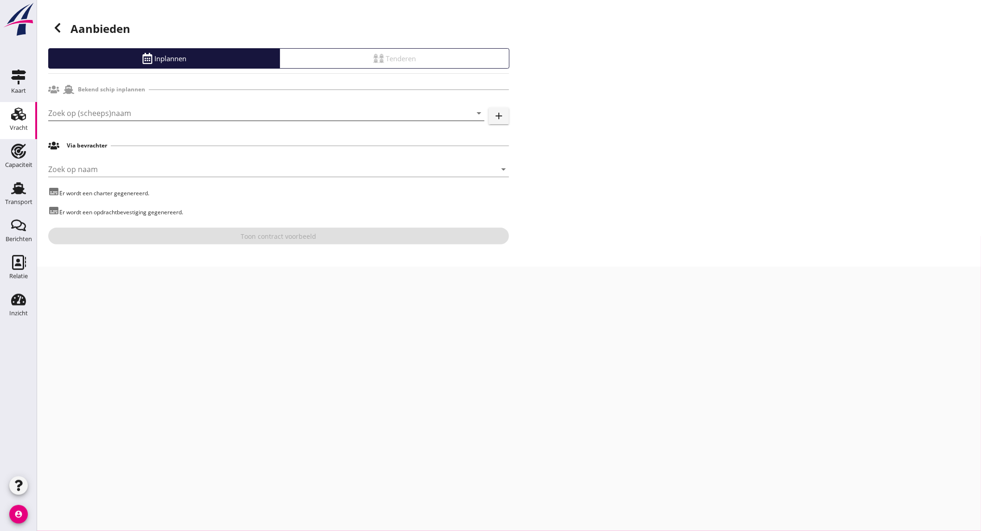
click at [193, 123] on div "Zoek op (scheeps)naam arrow_drop_down" at bounding box center [266, 118] width 436 height 24
click at [198, 118] on input "Zoek op (scheeps)naam" at bounding box center [253, 113] width 410 height 15
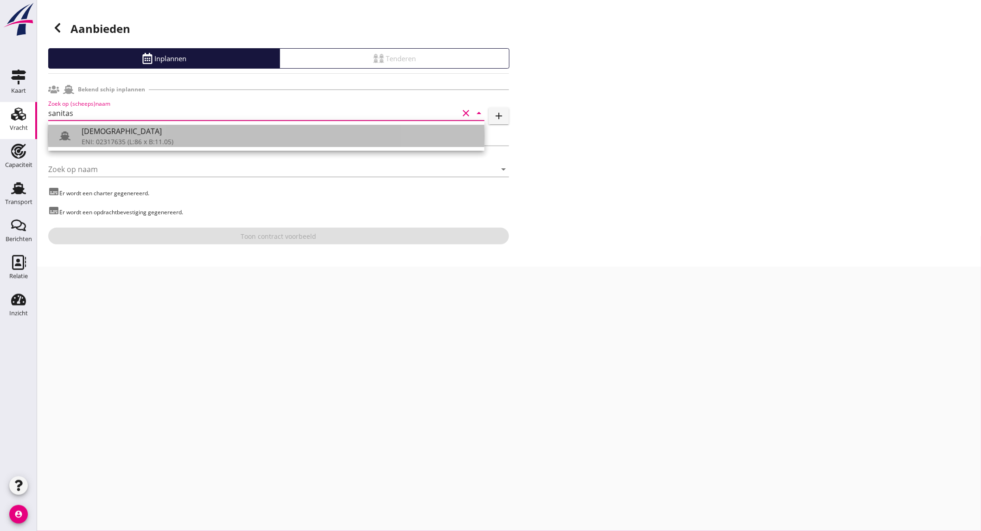
click at [184, 141] on div "ENI: 02317635 (L:86 x B:11.05)" at bounding box center [279, 142] width 395 height 10
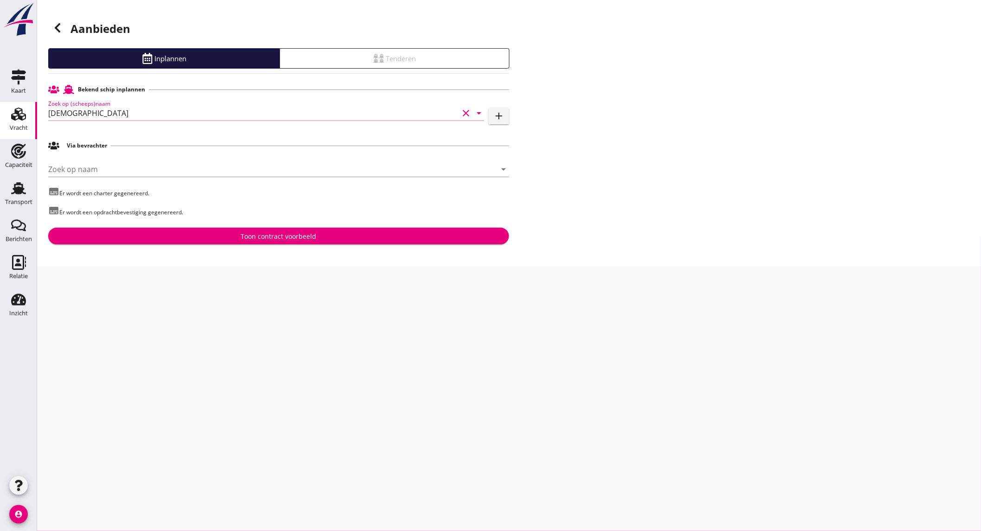
type input "[DEMOGRAPHIC_DATA]"
click at [228, 233] on div "Toon contract voorbeeld" at bounding box center [279, 236] width 446 height 10
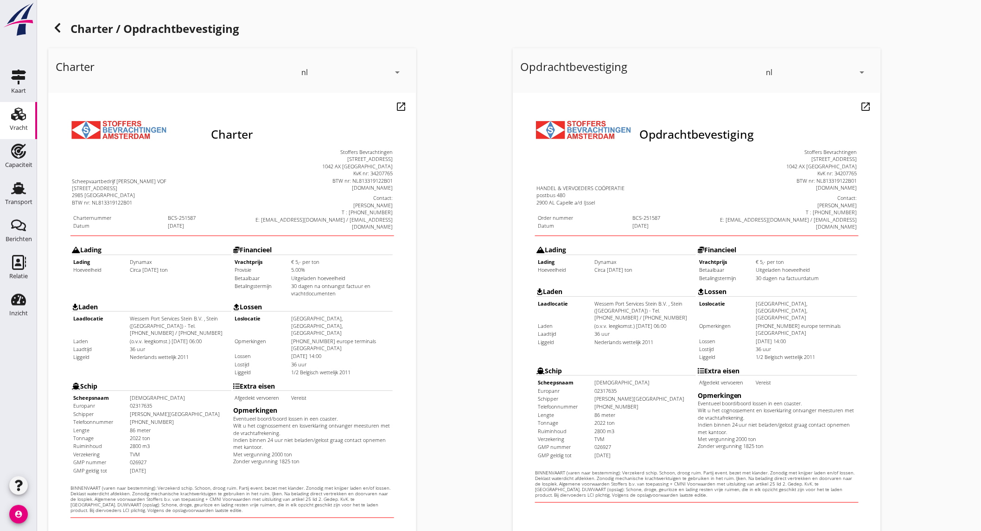
scroll to position [155, 0]
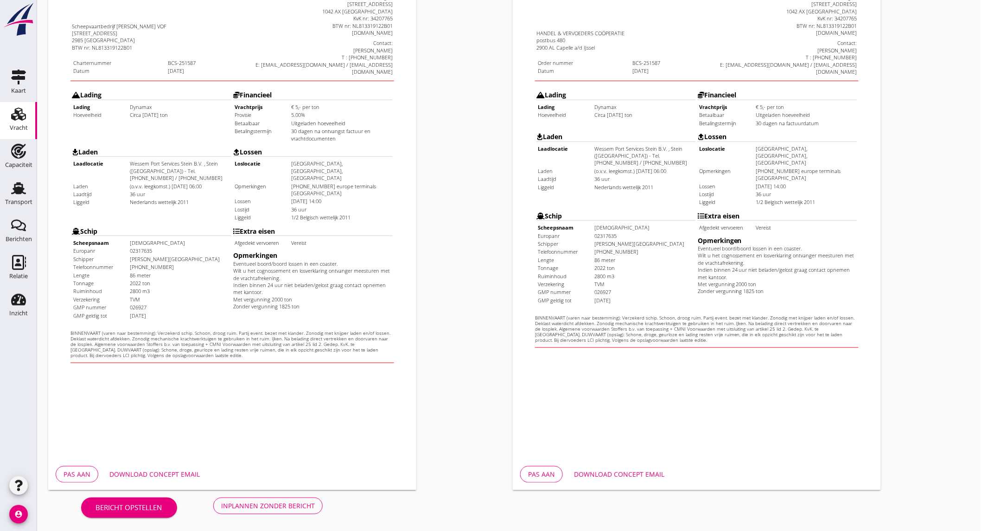
click at [159, 475] on div "Download concept email" at bounding box center [154, 474] width 90 height 10
click at [600, 473] on div "Download concept email" at bounding box center [619, 474] width 90 height 10
click at [266, 509] on div "Inplannen zonder bericht" at bounding box center [268, 506] width 94 height 10
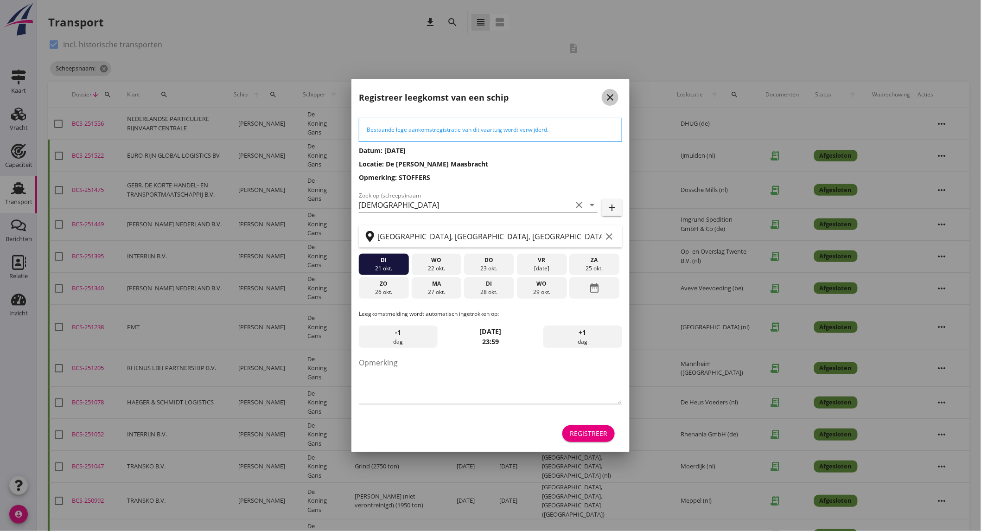
click at [608, 92] on icon "close" at bounding box center [609, 97] width 11 height 11
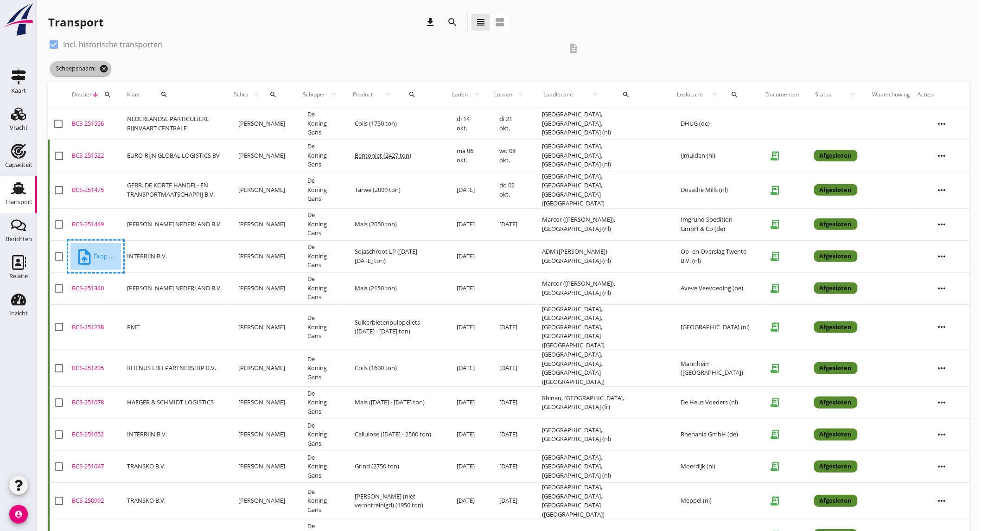
click at [105, 69] on icon "cancel" at bounding box center [103, 68] width 9 height 9
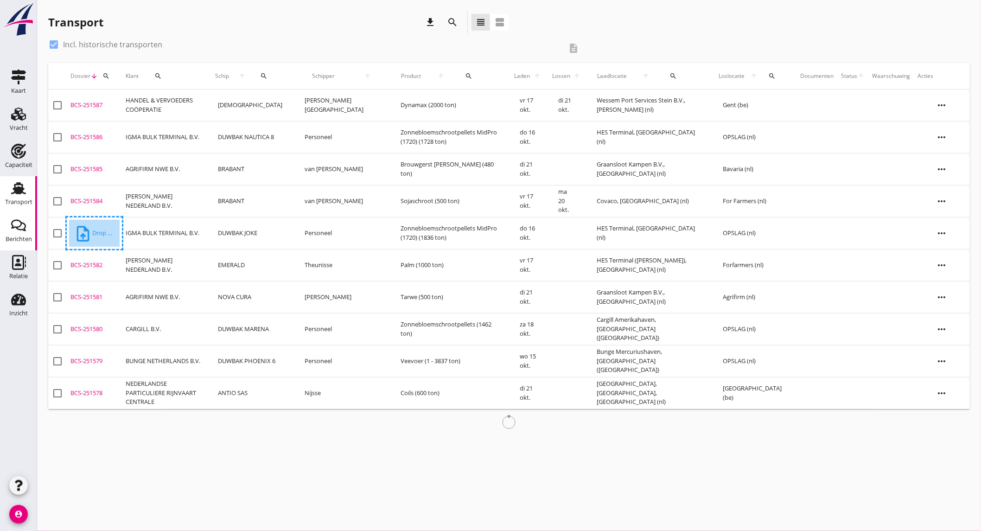
click at [23, 227] on icon "Berichten" at bounding box center [18, 225] width 15 height 15
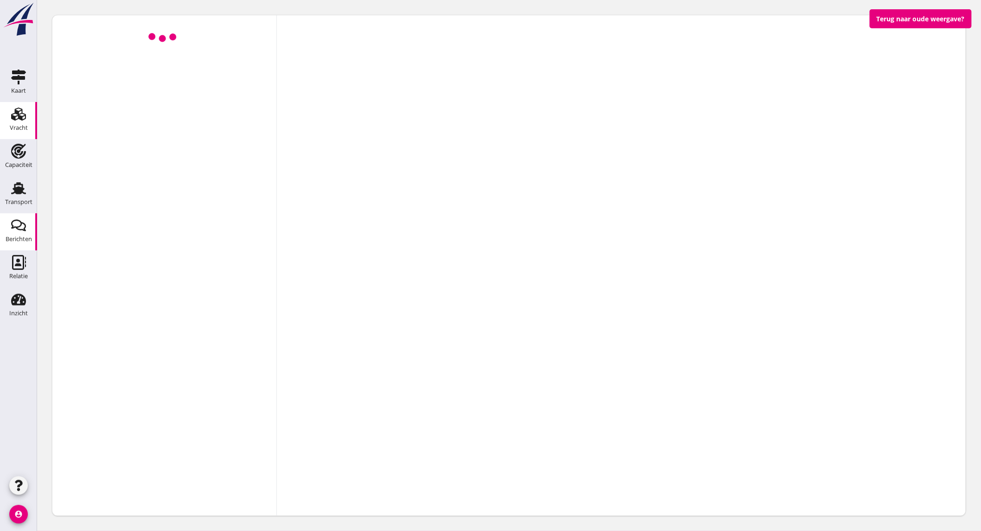
drag, startPoint x: 21, startPoint y: 189, endPoint x: 25, endPoint y: 120, distance: 69.2
click at [21, 189] on use at bounding box center [18, 188] width 15 height 12
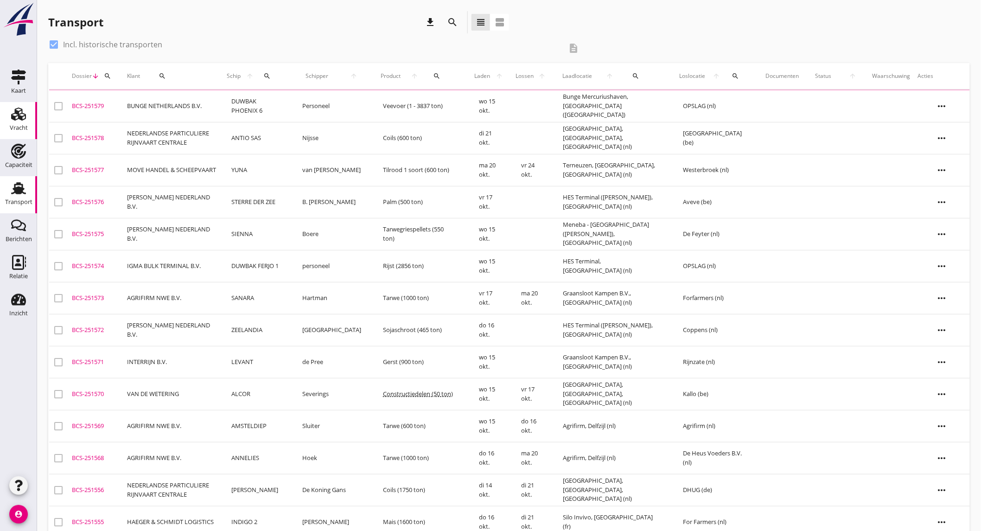
click at [25, 120] on icon "Vracht" at bounding box center [18, 114] width 15 height 15
